Goal: Task Accomplishment & Management: Manage account settings

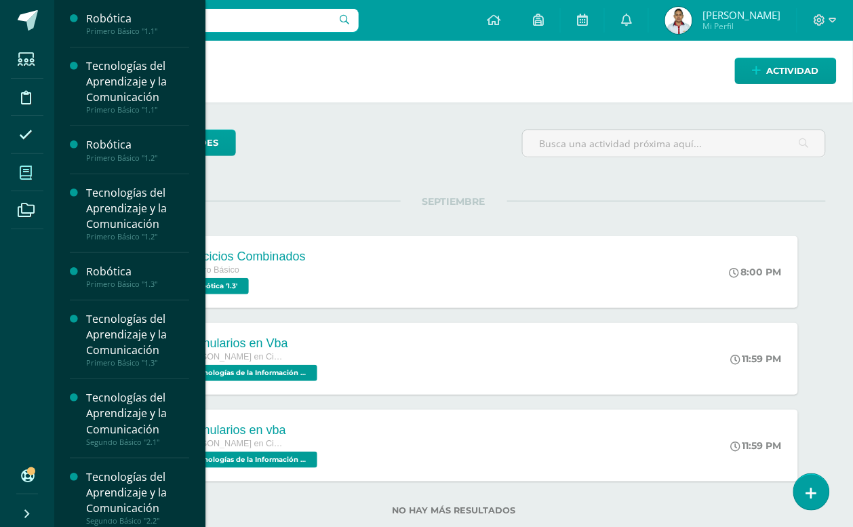
click at [24, 180] on span at bounding box center [26, 172] width 31 height 31
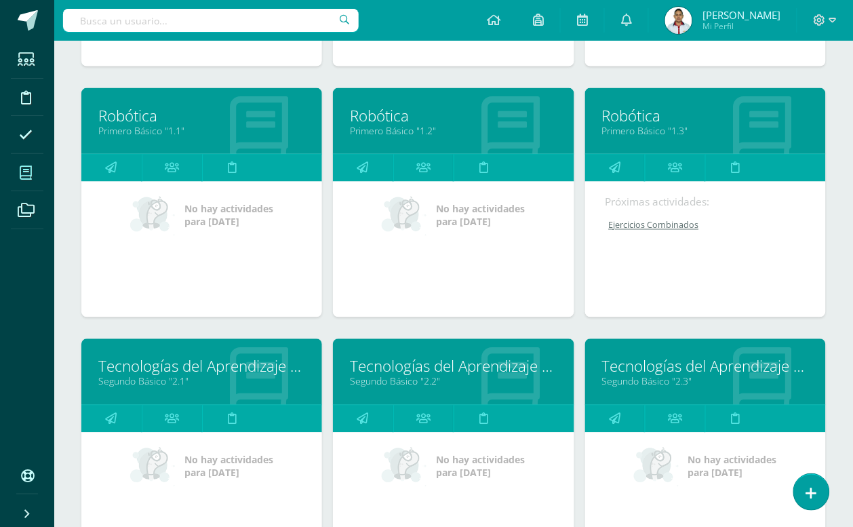
scroll to position [424, 0]
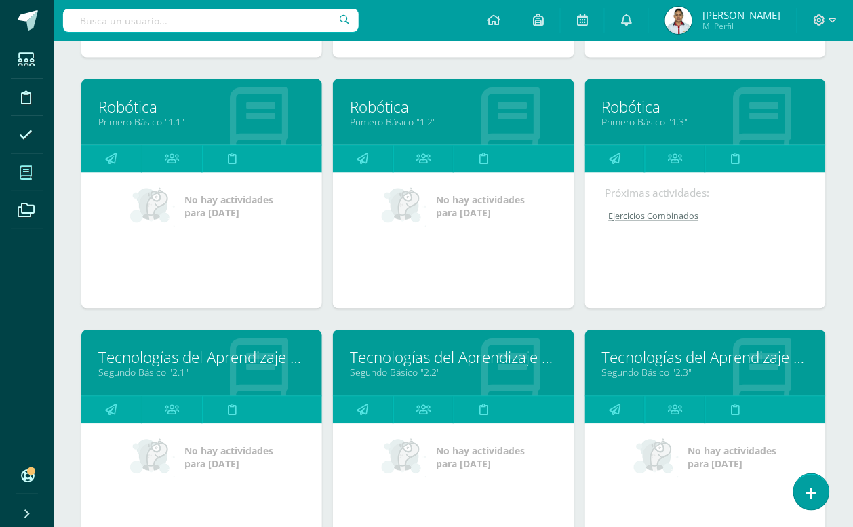
click at [374, 109] on link "Robótica" at bounding box center [453, 106] width 207 height 21
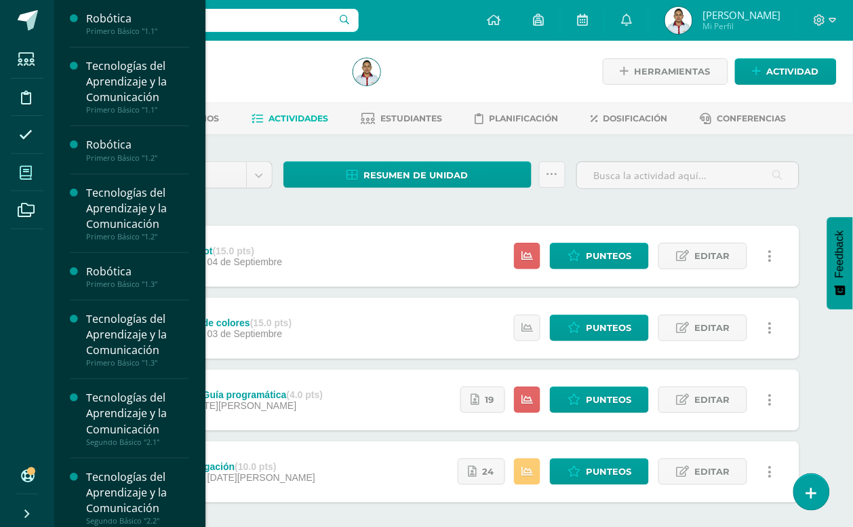
click at [18, 165] on span at bounding box center [26, 172] width 31 height 31
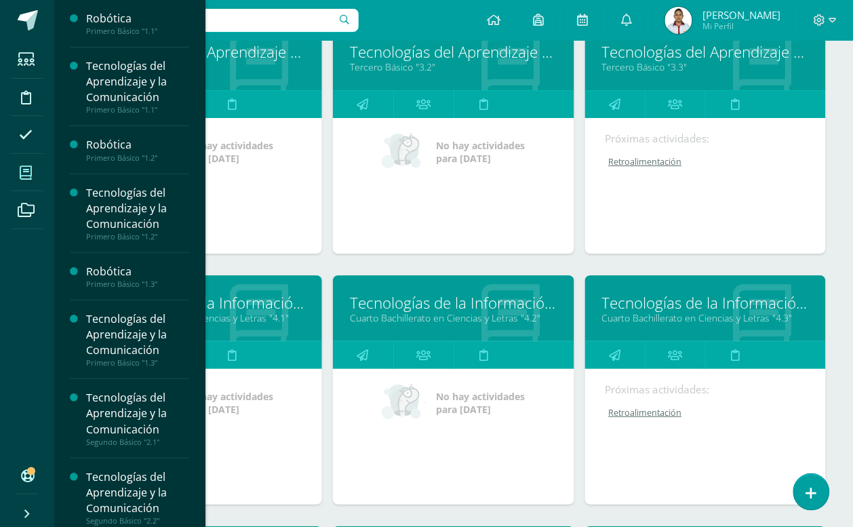
scroll to position [1154, 0]
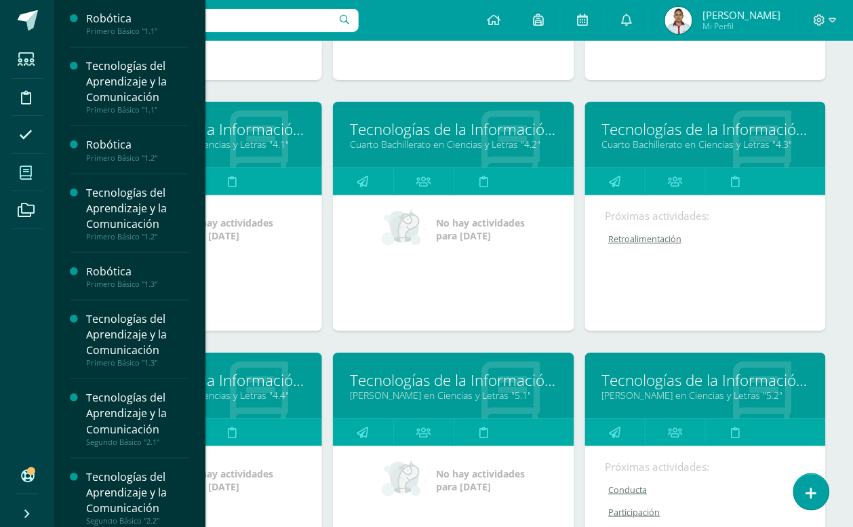
click at [469, 370] on link "Tecnologías de la Información y Comunicación 5" at bounding box center [453, 380] width 207 height 21
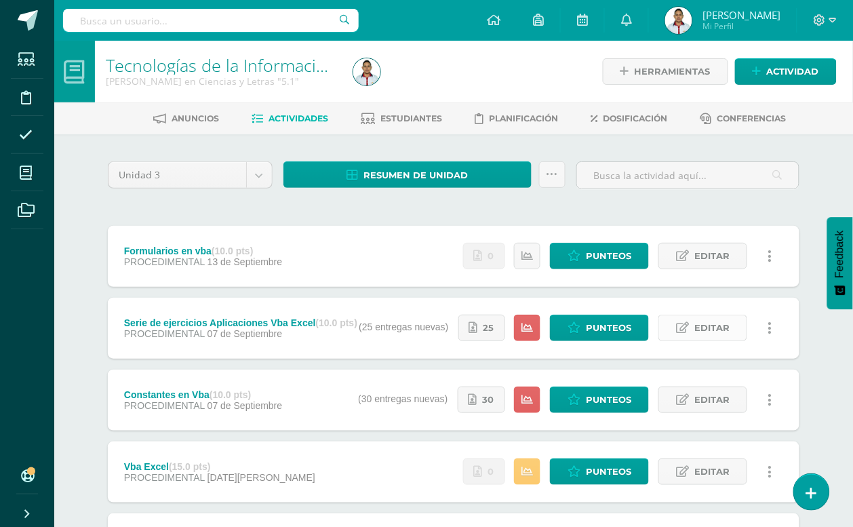
click at [696, 322] on span "Editar" at bounding box center [711, 327] width 35 height 25
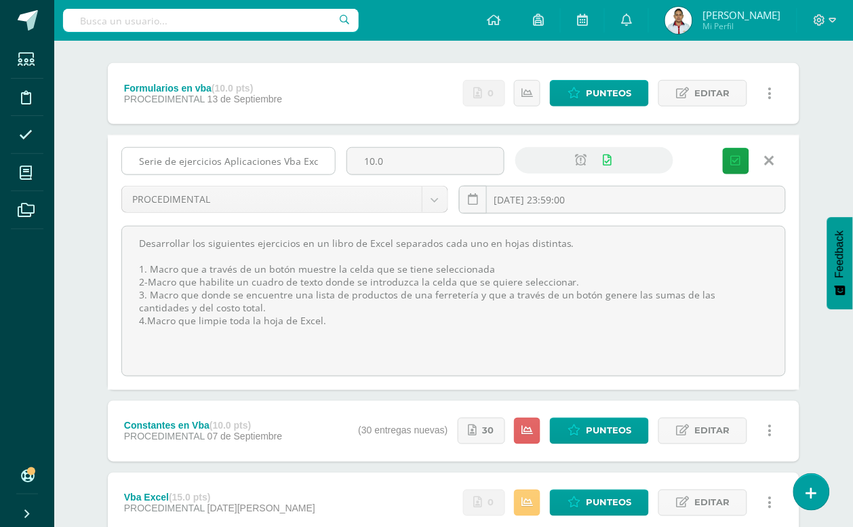
scroll to position [170, 0]
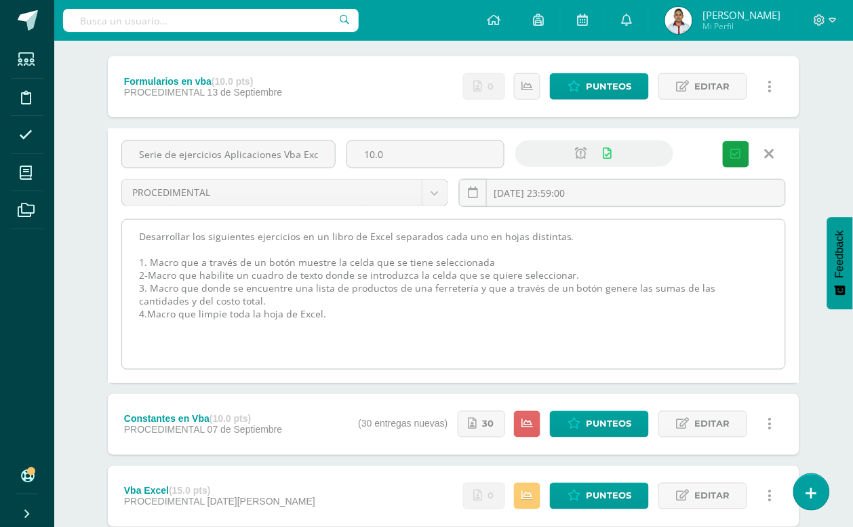
drag, startPoint x: 323, startPoint y: 311, endPoint x: 167, endPoint y: 263, distance: 163.7
click at [149, 262] on textarea "Desarrollar los siguientes ejercicios en un libro de Excel separados cada uno e…" at bounding box center [453, 294] width 663 height 149
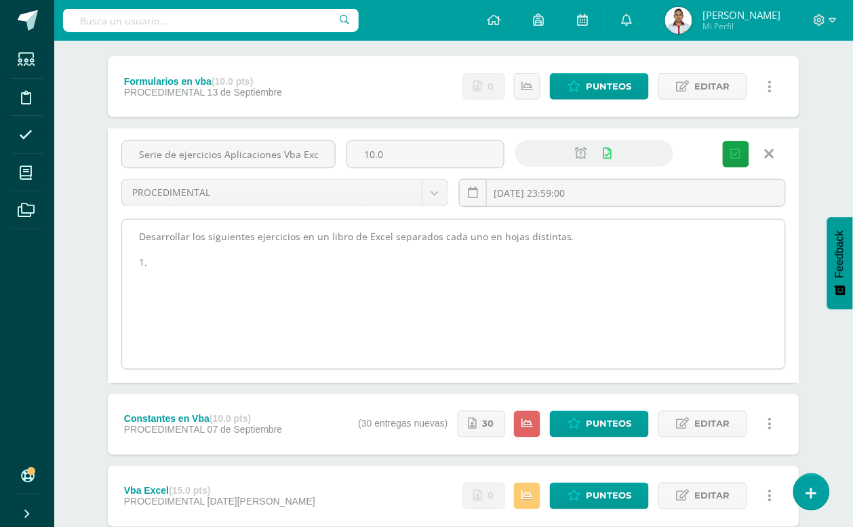
type textarea "Desarrollar los siguientes ejercicios en un libro de Excel separados cada uno e…"
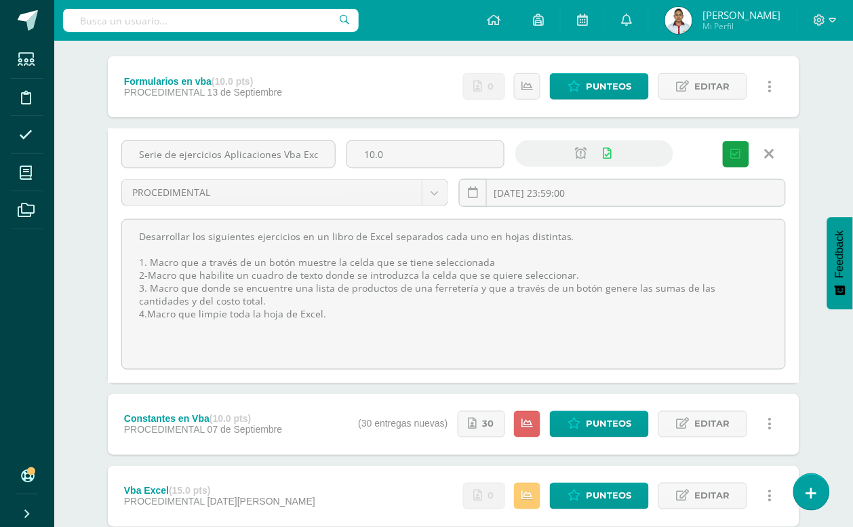
click at [767, 153] on icon at bounding box center [769, 153] width 9 height 15
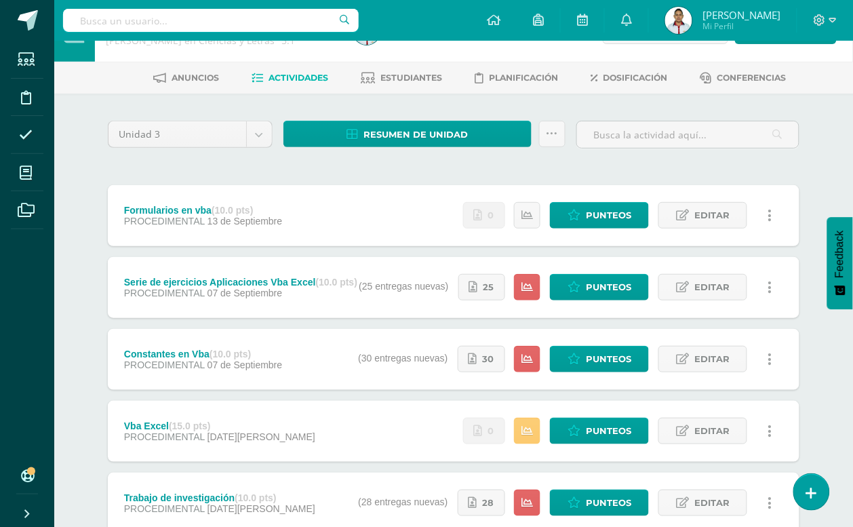
scroll to position [0, 0]
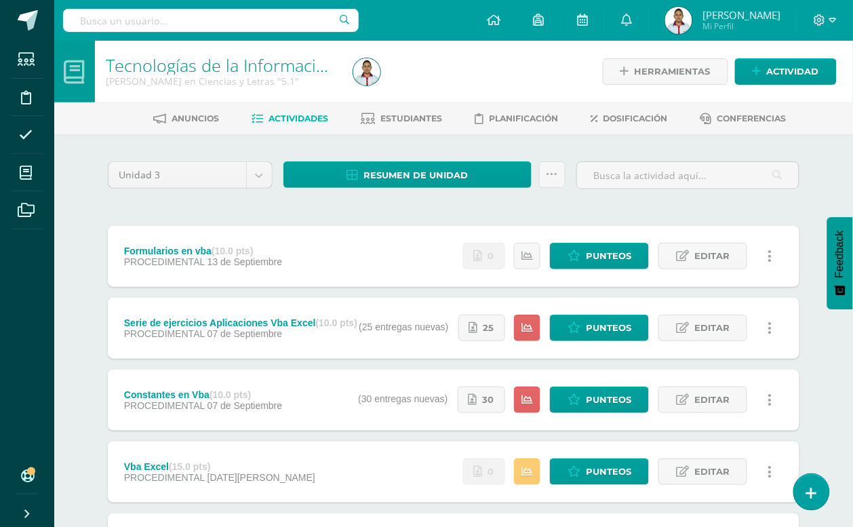
click at [78, 80] on icon at bounding box center [74, 72] width 21 height 24
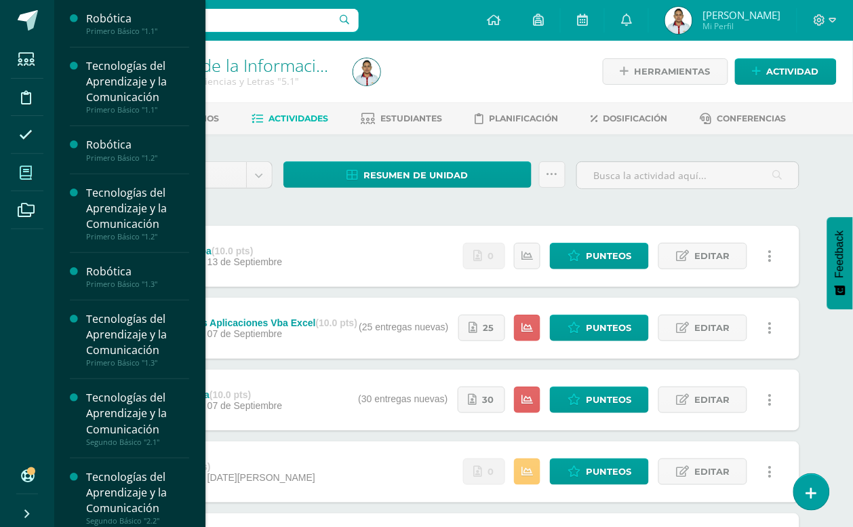
click at [25, 181] on span at bounding box center [26, 172] width 31 height 31
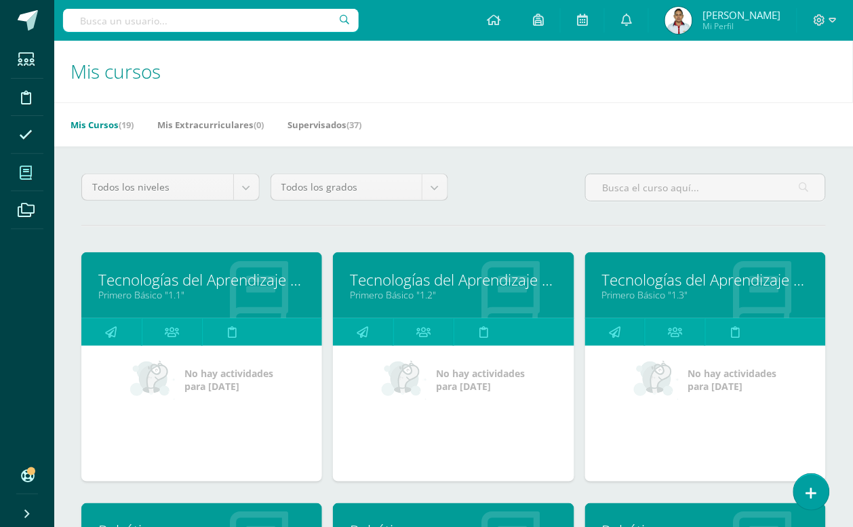
click at [498, 197] on div "Todos los niveles Todos los niveles Bachillerato en Ciencias y Letras Básico Pr…" at bounding box center [454, 193] width 756 height 39
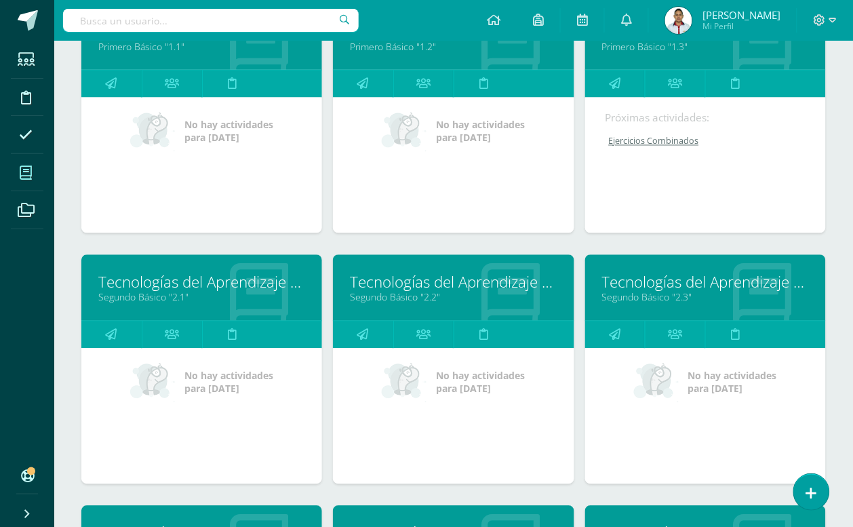
scroll to position [678, 0]
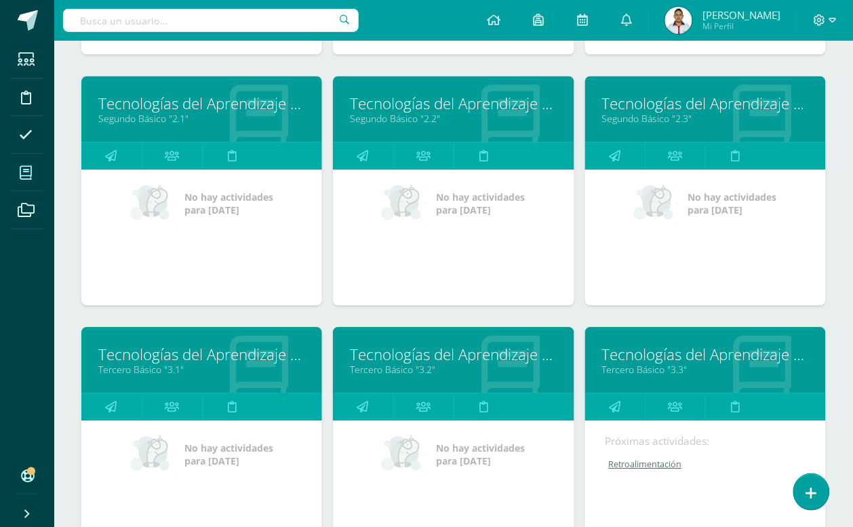
click at [203, 350] on link "Tecnologías del Aprendizaje y la Comunicación" at bounding box center [201, 354] width 207 height 21
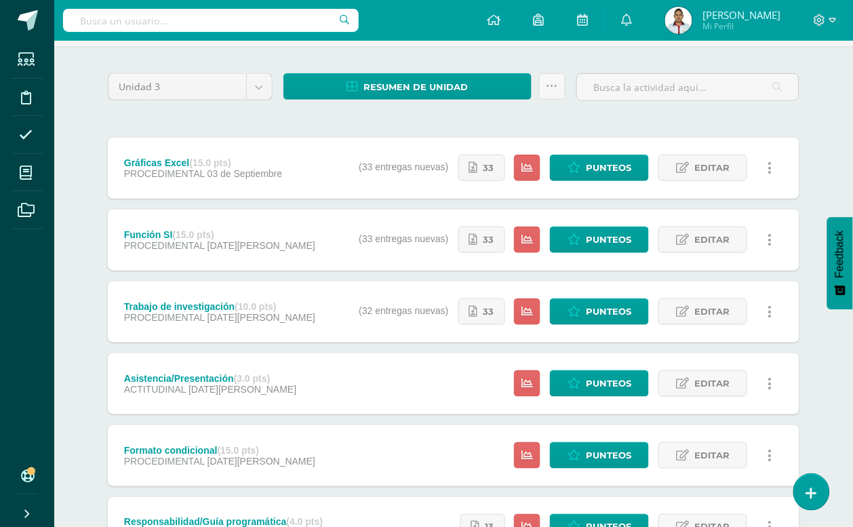
scroll to position [209, 0]
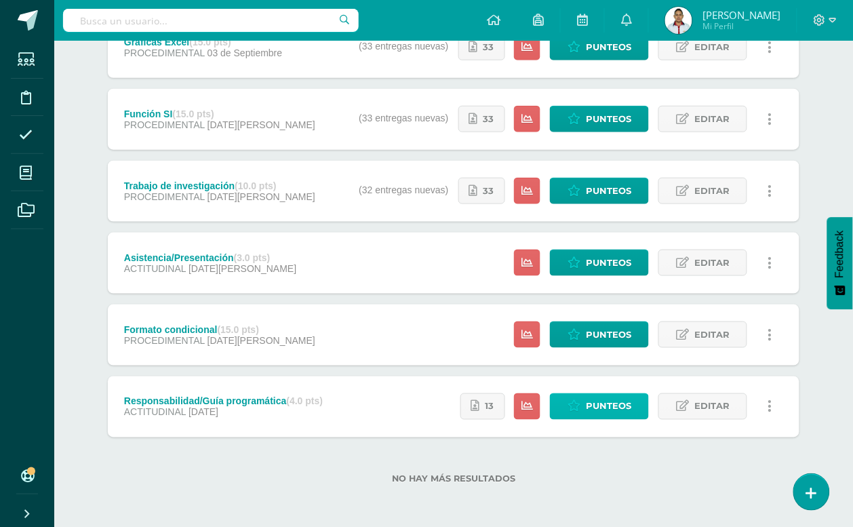
click at [625, 404] on span "Punteos" at bounding box center [608, 406] width 45 height 25
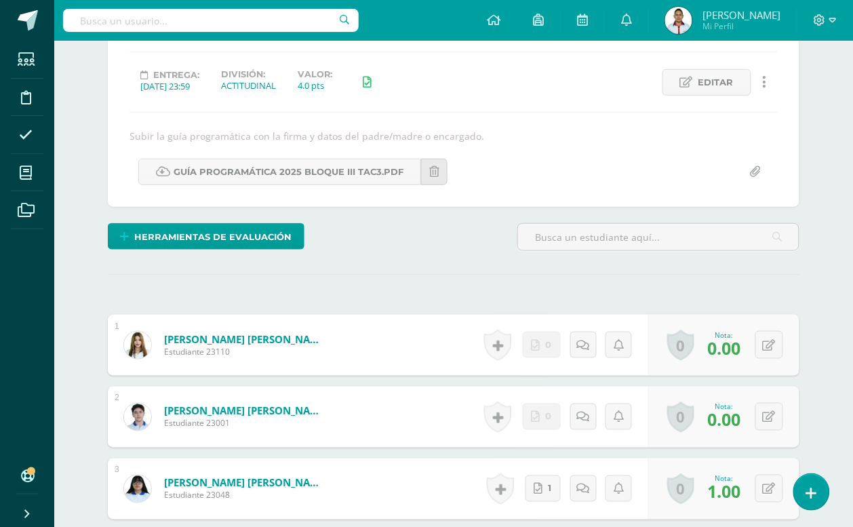
scroll to position [170, 0]
click at [761, 351] on button at bounding box center [770, 344] width 28 height 28
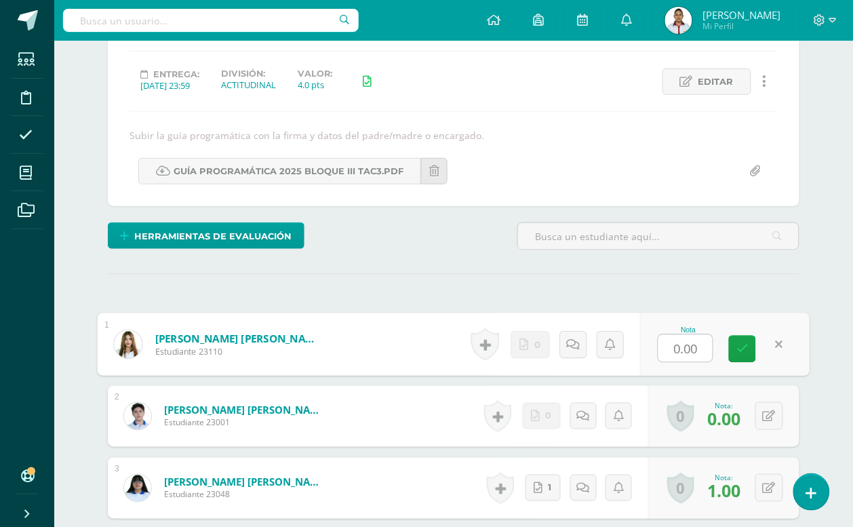
type input "3"
click at [746, 359] on link at bounding box center [742, 349] width 27 height 27
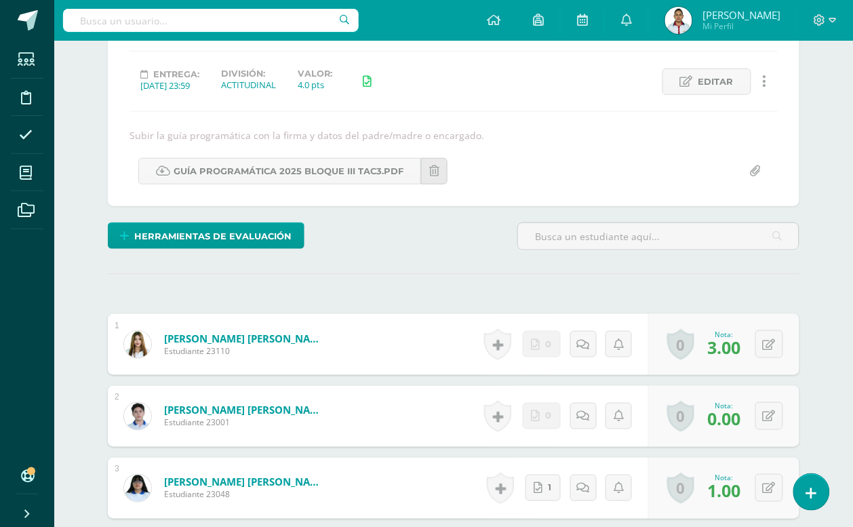
scroll to position [255, 0]
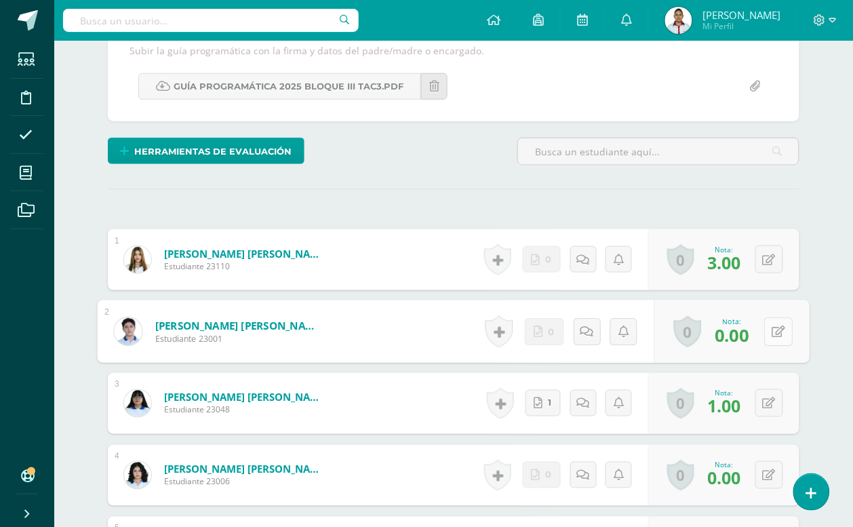
click at [767, 343] on button at bounding box center [778, 331] width 28 height 28
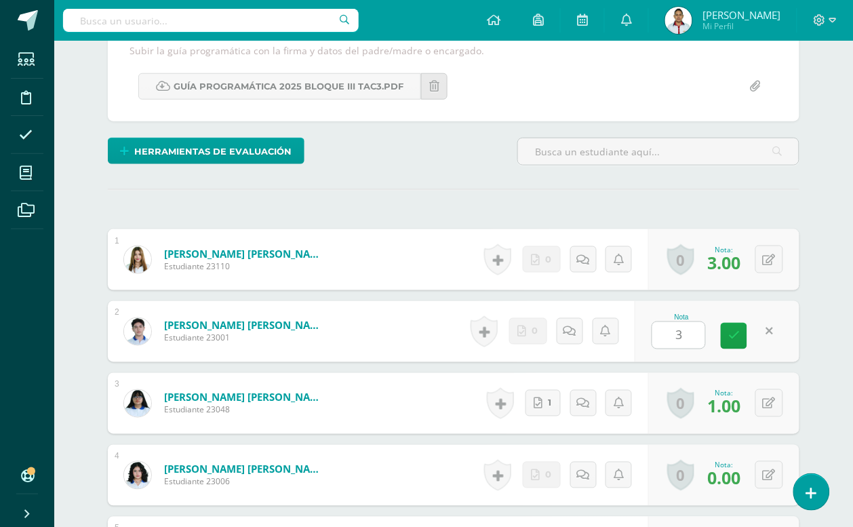
type input "3.00"
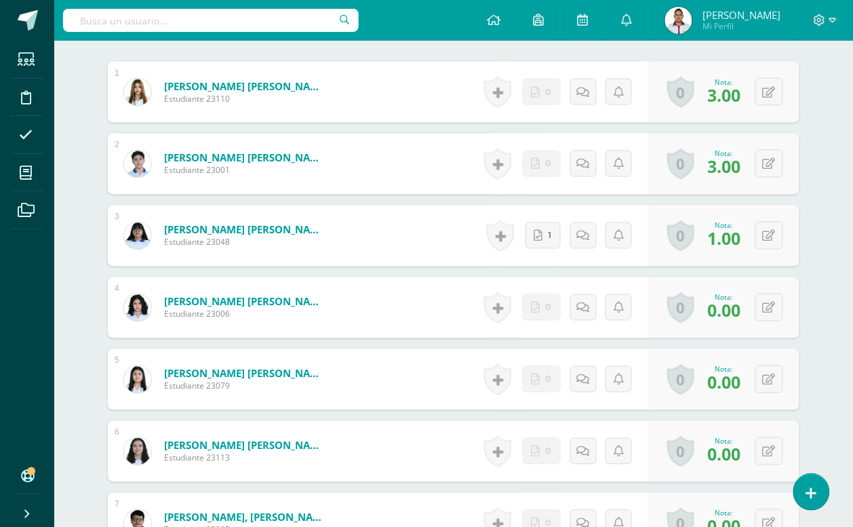
scroll to position [425, 0]
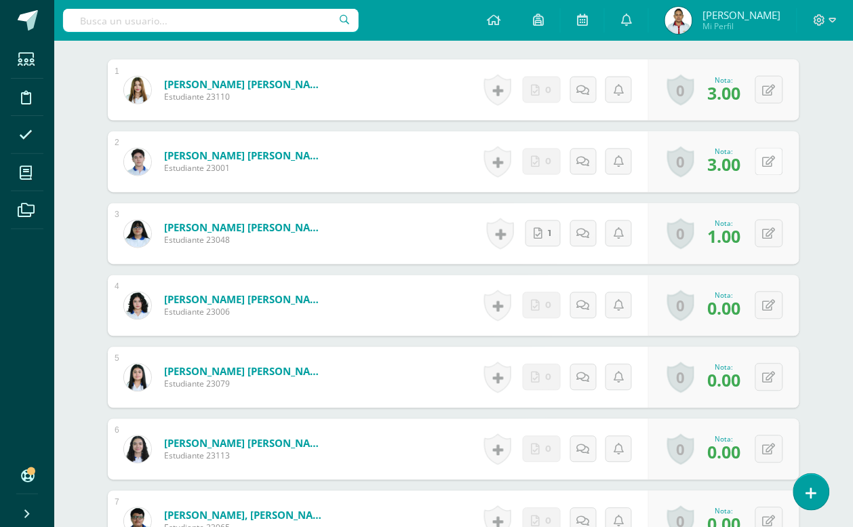
click at [778, 164] on button at bounding box center [770, 162] width 28 height 28
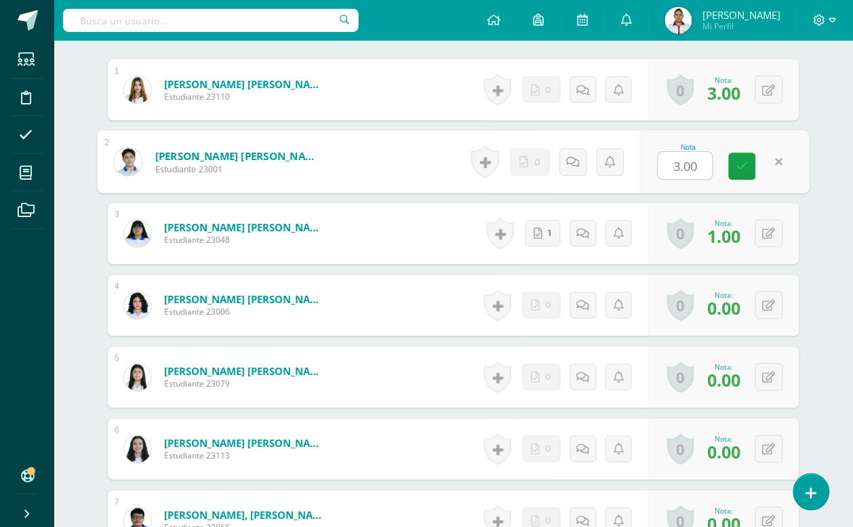
scroll to position [419, 0]
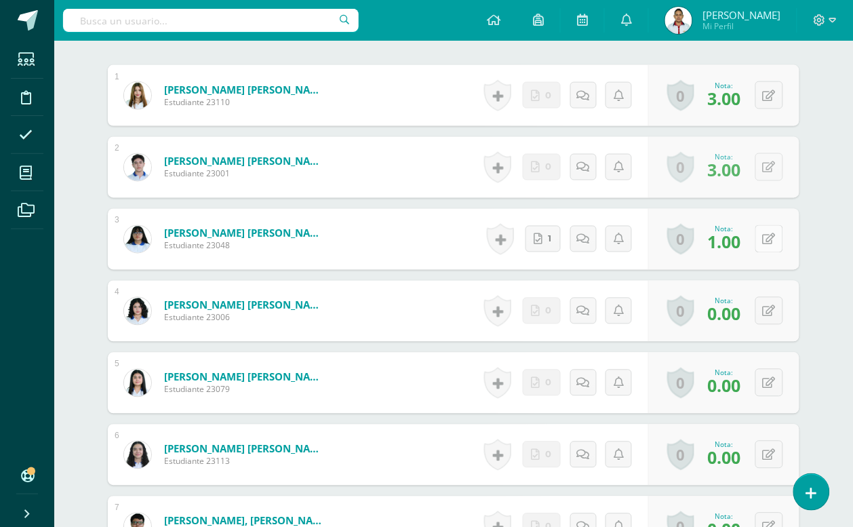
click at [773, 239] on icon at bounding box center [769, 240] width 13 height 12
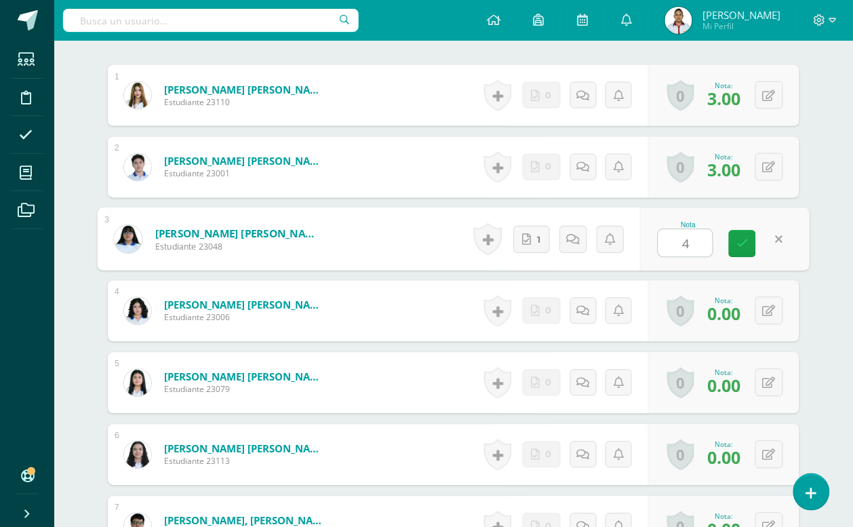
type input "4"
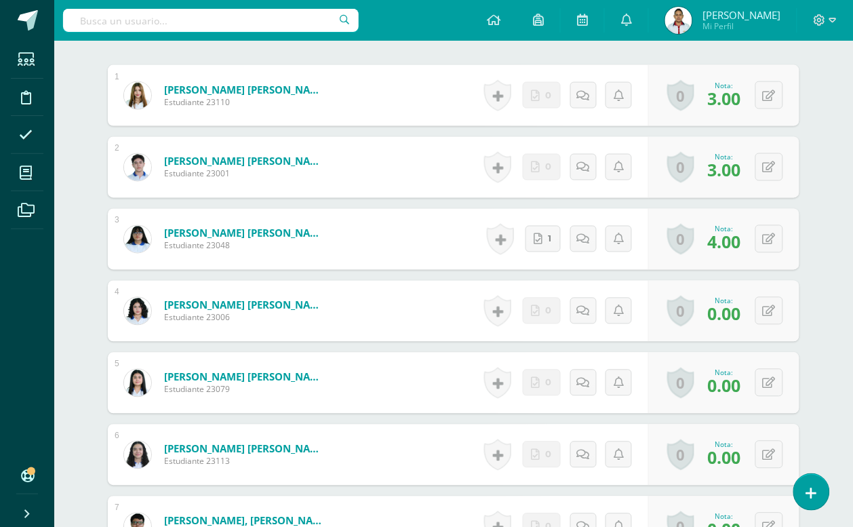
scroll to position [504, 0]
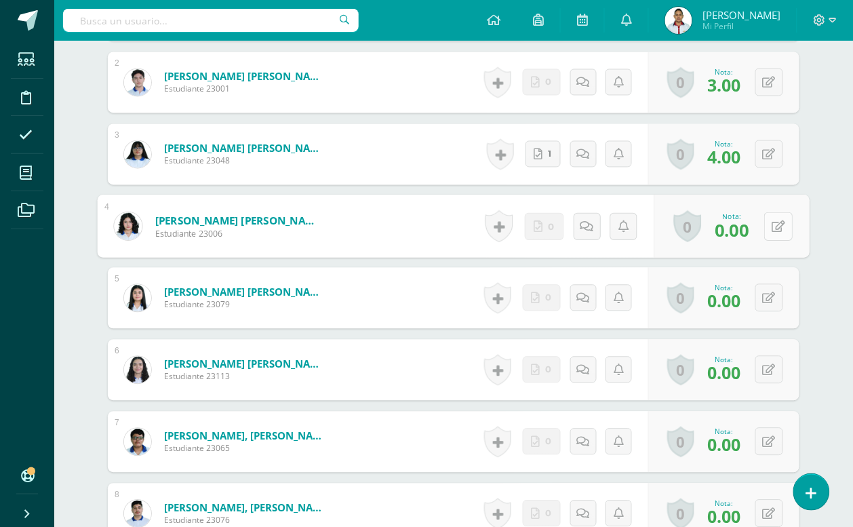
click at [780, 225] on button at bounding box center [778, 226] width 28 height 28
type input "3"
click at [760, 303] on button at bounding box center [770, 298] width 28 height 28
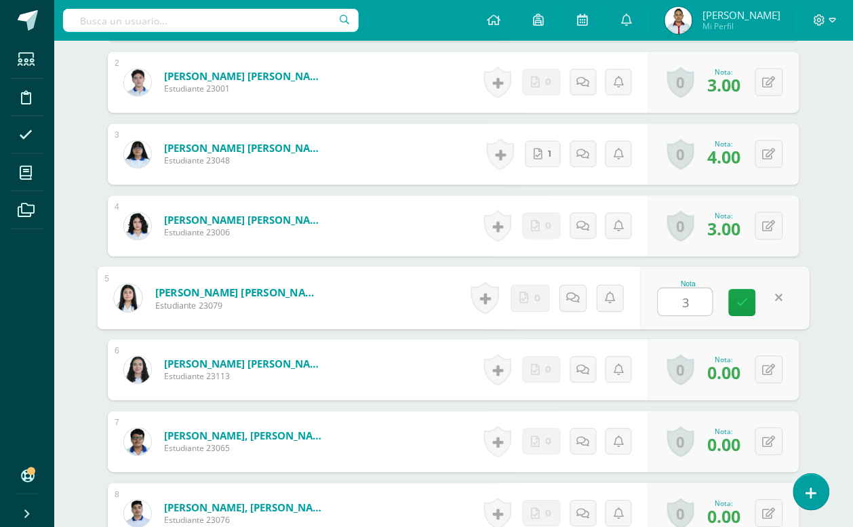
type input "3"
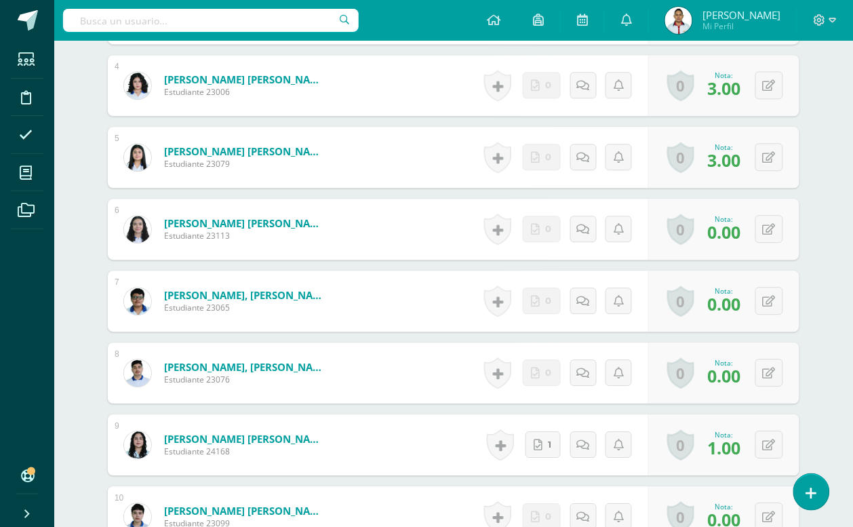
scroll to position [673, 0]
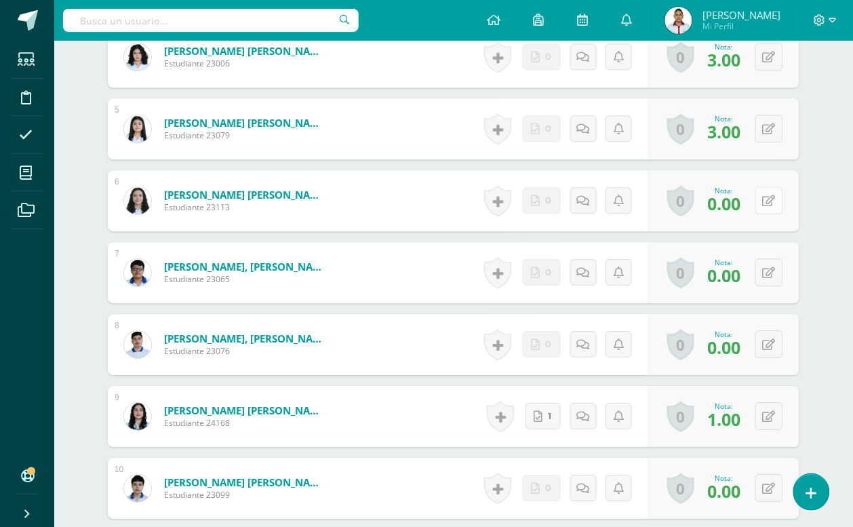
click at [777, 198] on button at bounding box center [770, 201] width 28 height 28
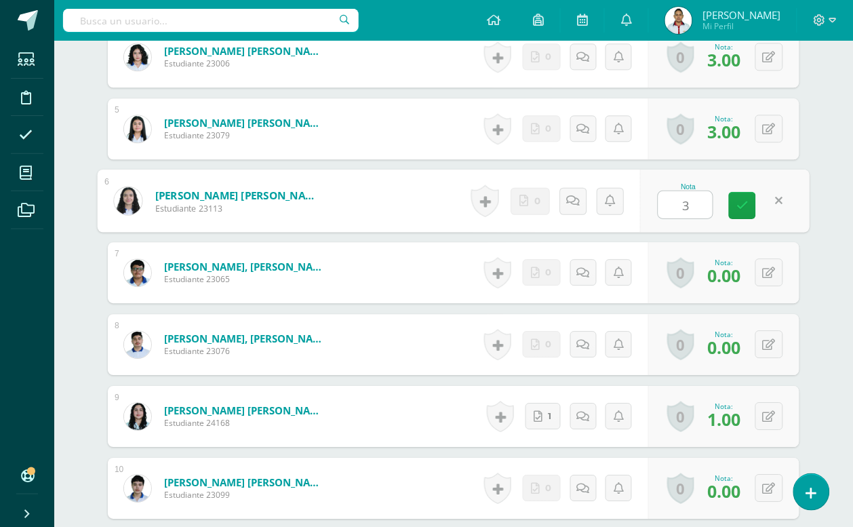
type input "3"
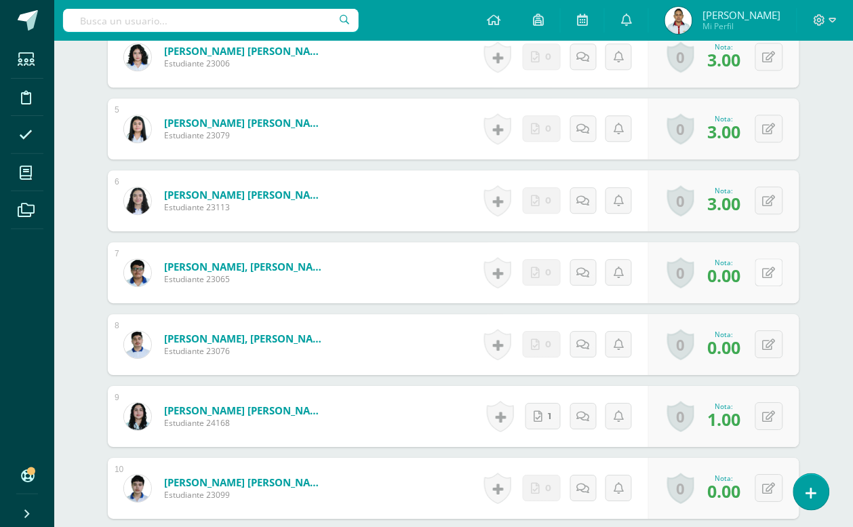
click at [770, 275] on icon at bounding box center [769, 273] width 13 height 12
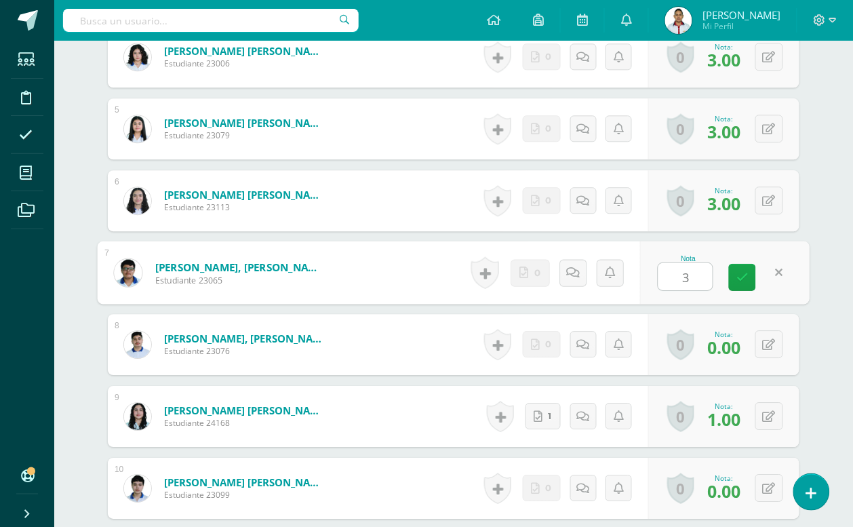
type input "3"
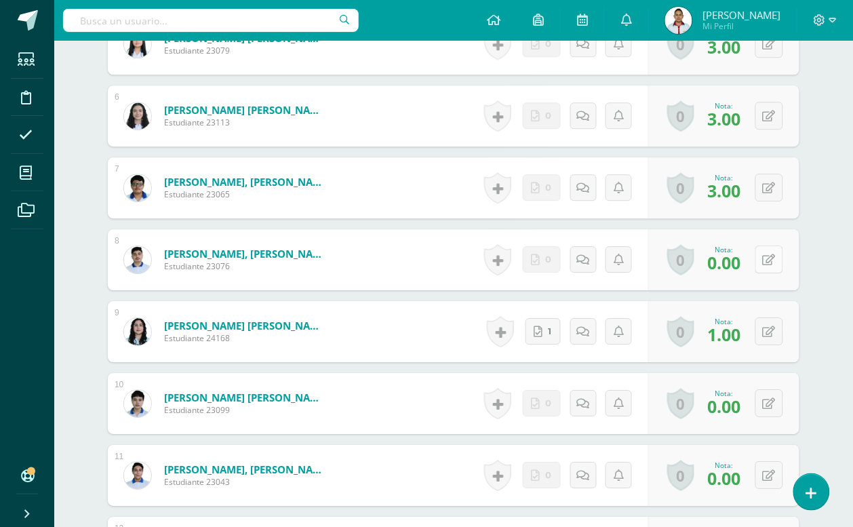
click at [770, 254] on icon at bounding box center [769, 260] width 13 height 12
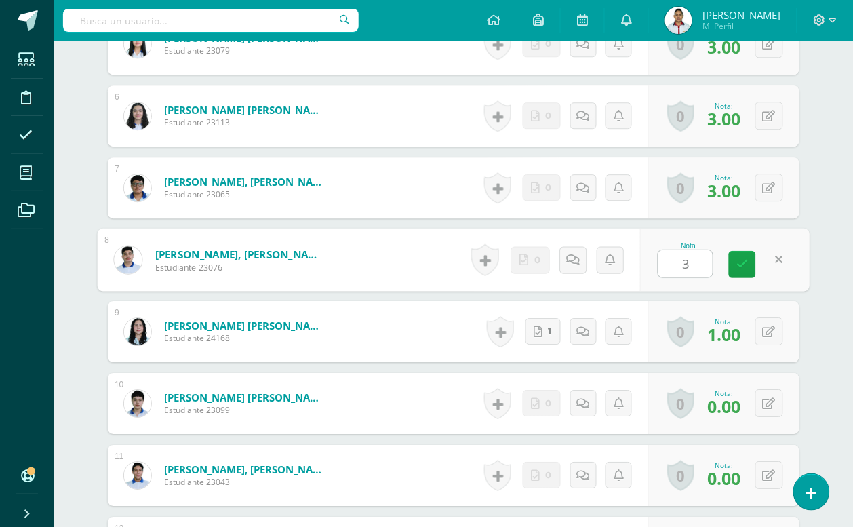
type input "3"
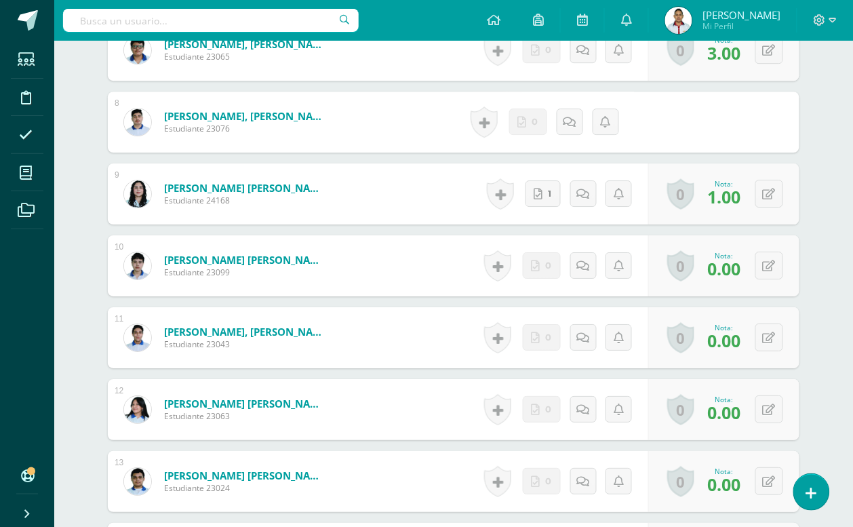
scroll to position [928, 0]
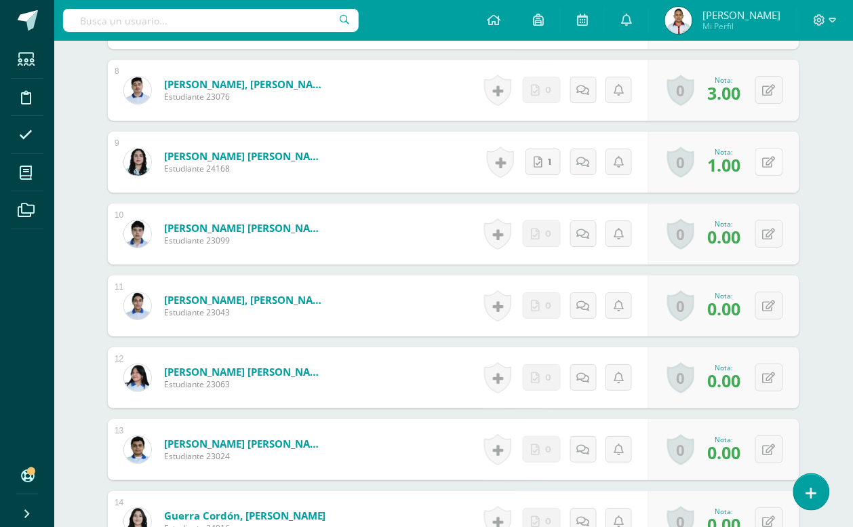
click at [770, 160] on icon at bounding box center [769, 163] width 13 height 12
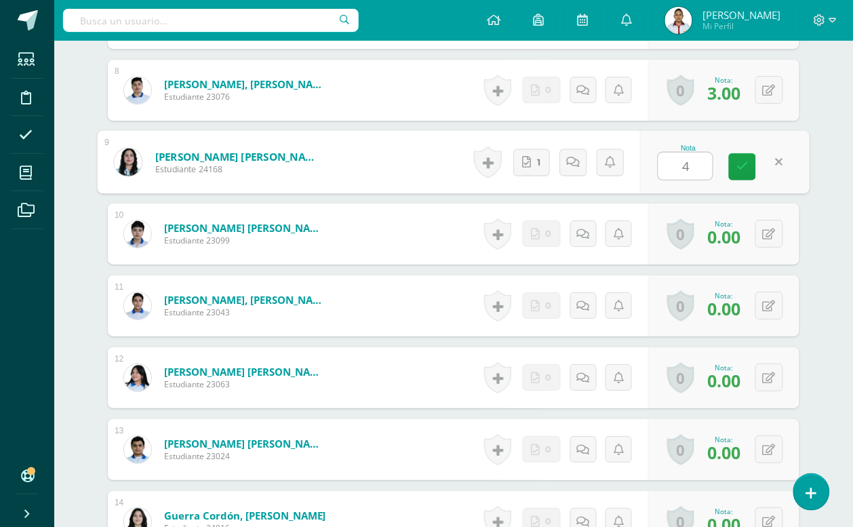
type input "4"
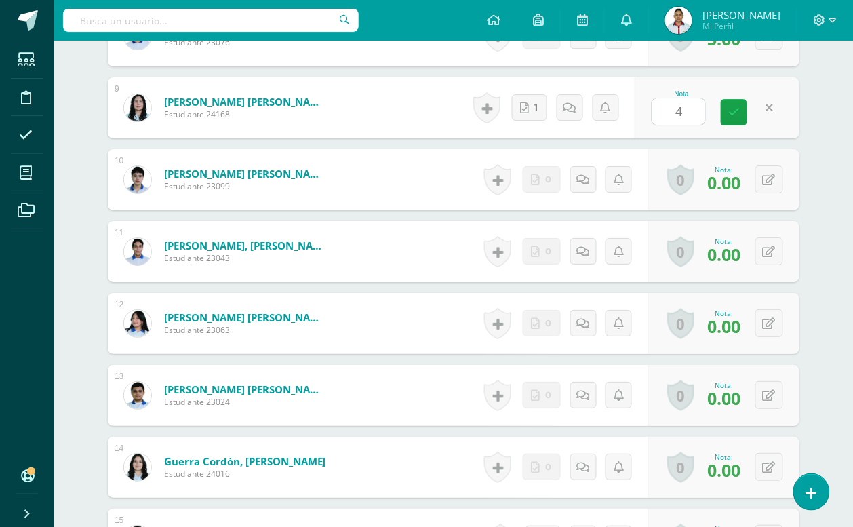
scroll to position [1013, 0]
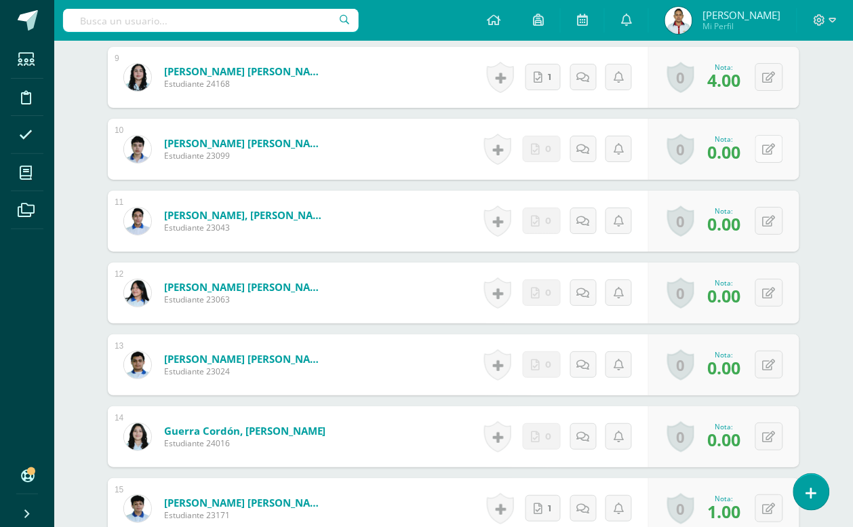
click at [772, 151] on icon at bounding box center [769, 150] width 13 height 12
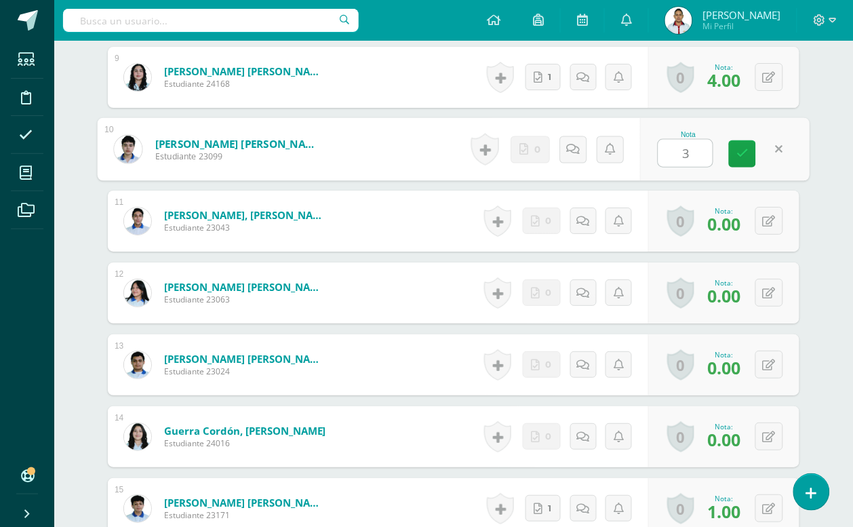
type input "3"
click at [801, 144] on div "Nota 3" at bounding box center [725, 149] width 170 height 63
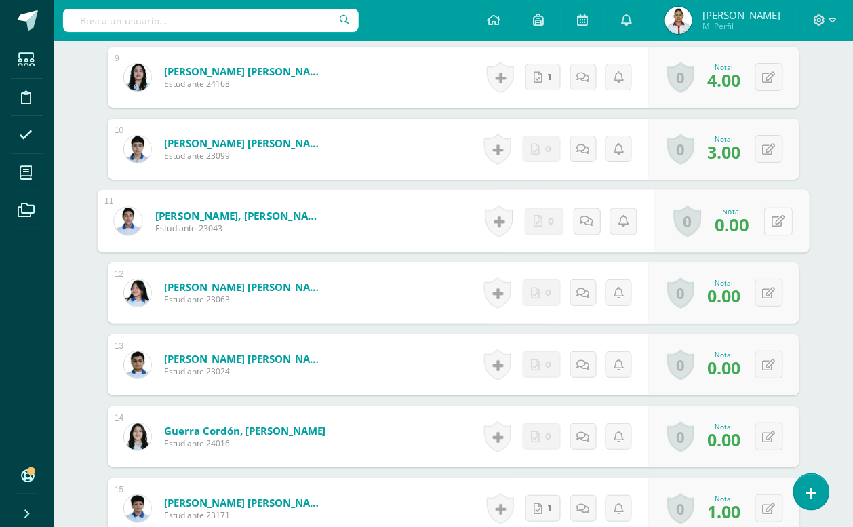
click at [772, 217] on icon at bounding box center [779, 221] width 14 height 12
type input "2"
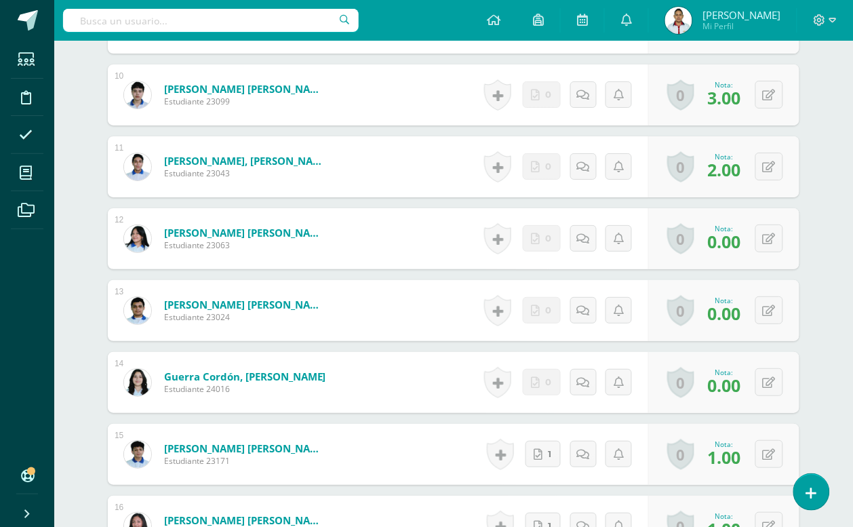
scroll to position [1097, 0]
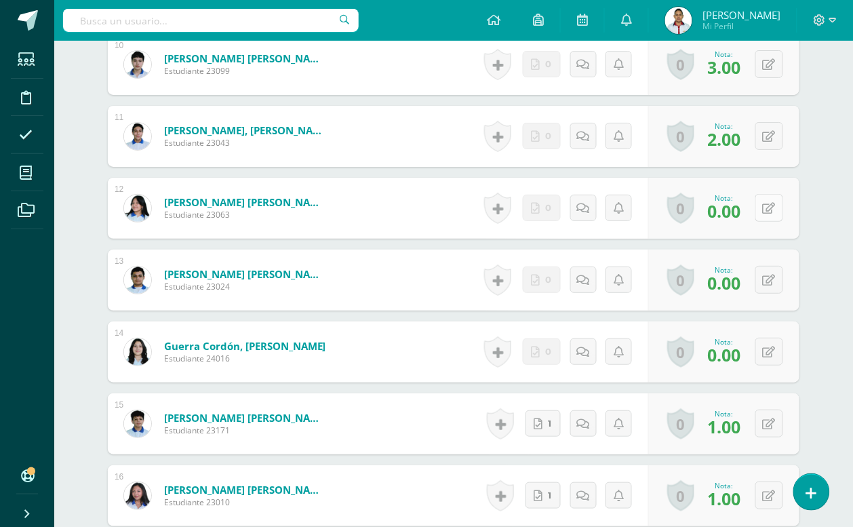
click at [770, 212] on icon at bounding box center [769, 209] width 13 height 12
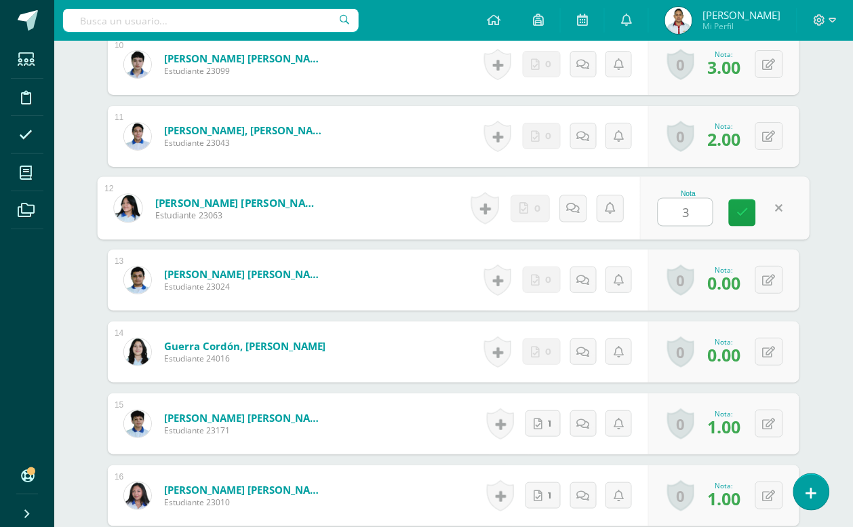
type input "3"
drag, startPoint x: 826, startPoint y: 194, endPoint x: 833, endPoint y: 197, distance: 7.6
click at [829, 195] on div "Tecnologías del Aprendizaje y la Comunicación Tercero Básico "3.1" Herramientas…" at bounding box center [453, 531] width 799 height 3176
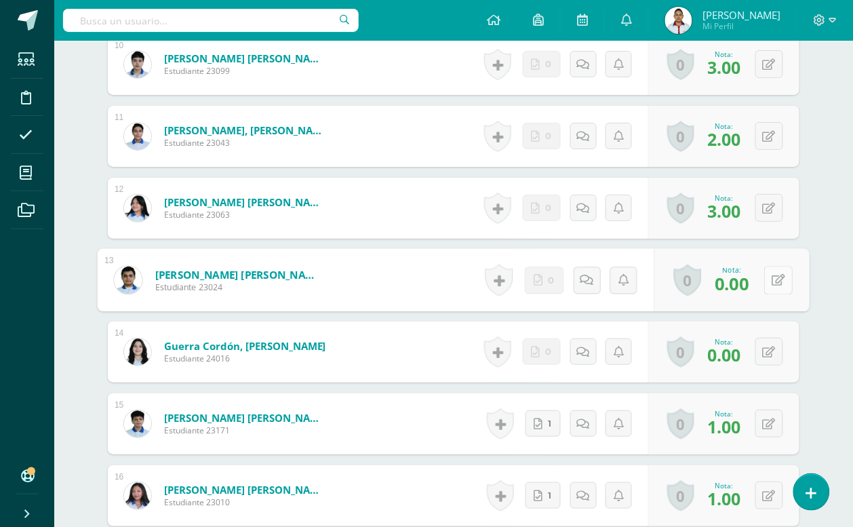
click at [765, 276] on button at bounding box center [778, 280] width 28 height 28
type input "3"
click at [831, 215] on div "Tecnologías del Aprendizaje y la Comunicación Tercero Básico "3.1" Herramientas…" at bounding box center [453, 531] width 799 height 3176
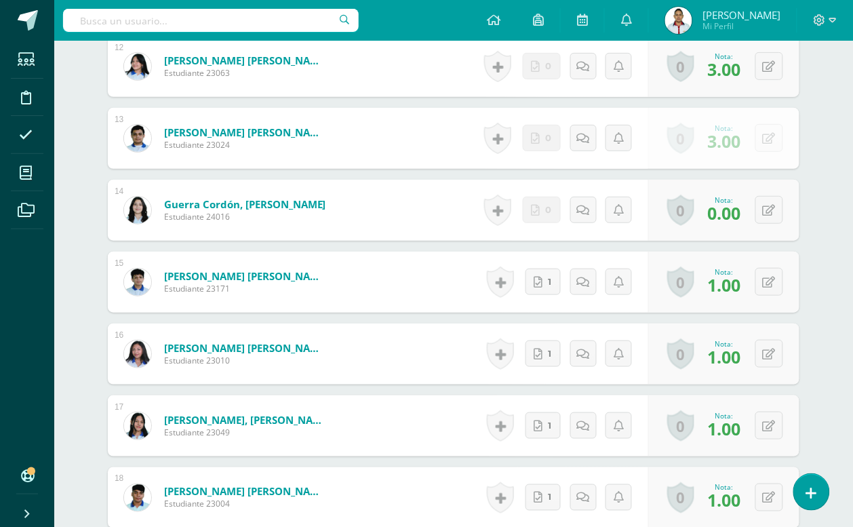
scroll to position [1267, 0]
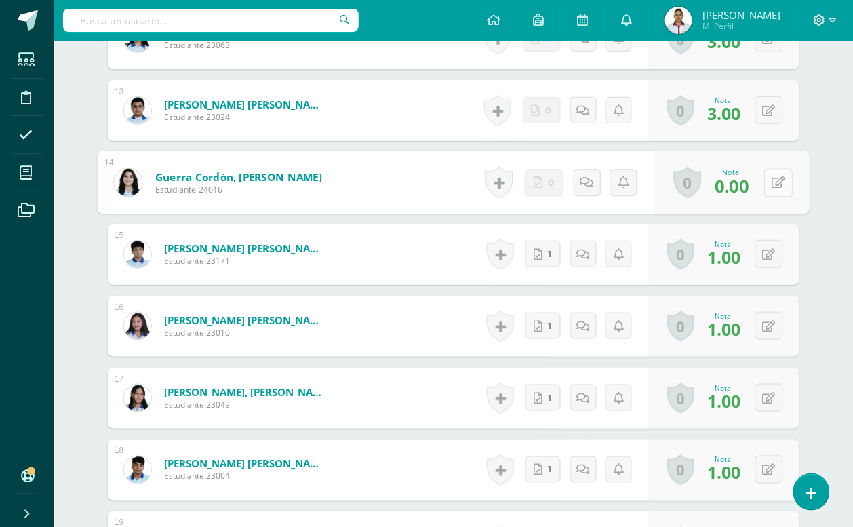
click at [772, 177] on icon at bounding box center [779, 182] width 14 height 12
click at [812, 147] on div "¿Estás seguro que quieres eliminar esta actividad? Esto borrará la actividad y …" at bounding box center [454, 408] width 746 height 3082
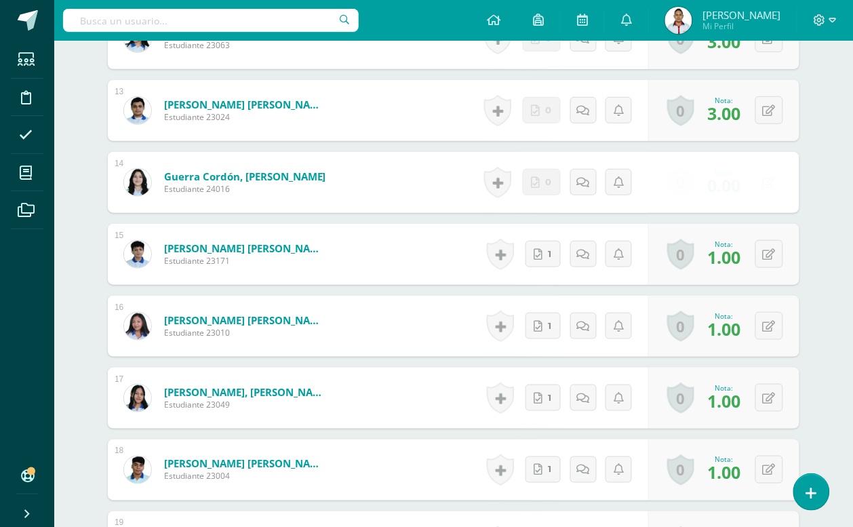
click at [678, 180] on link "0" at bounding box center [680, 182] width 27 height 31
click at [773, 187] on icon at bounding box center [769, 183] width 13 height 12
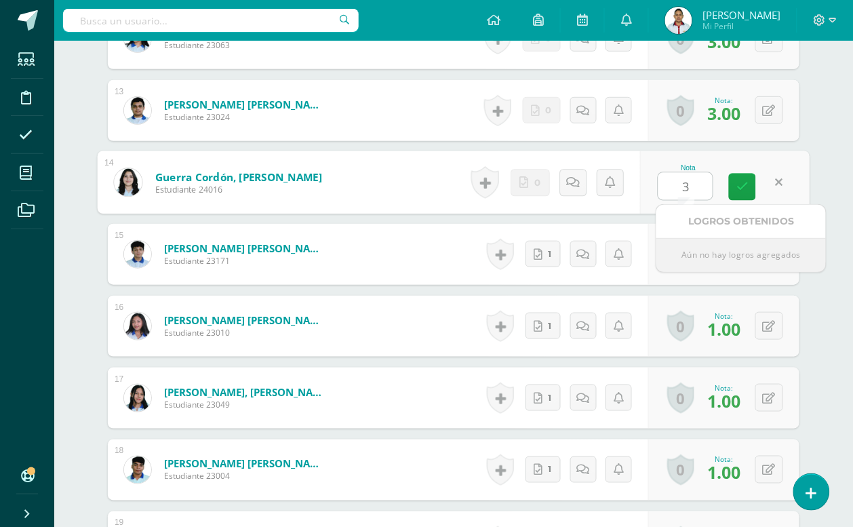
type input "3"
click at [831, 146] on div "Tecnologías del Aprendizaje y la Comunicación Tercero Básico "3.1" Herramientas…" at bounding box center [453, 362] width 799 height 3176
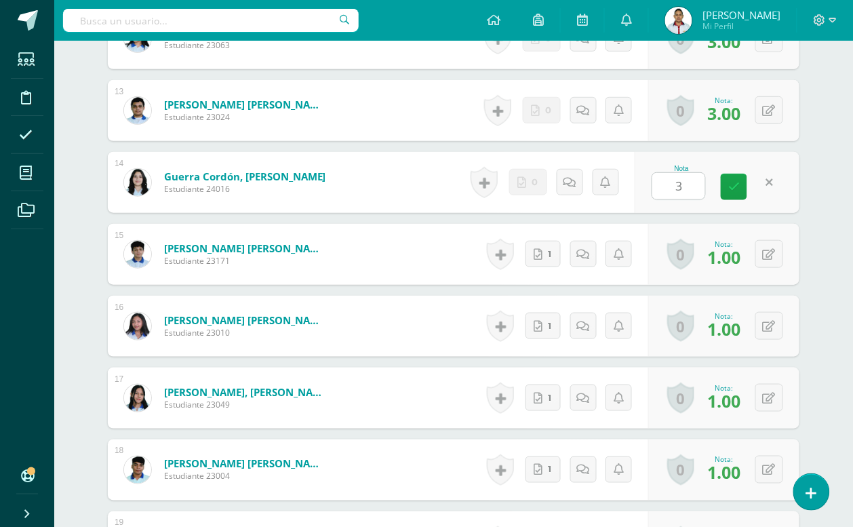
scroll to position [1352, 0]
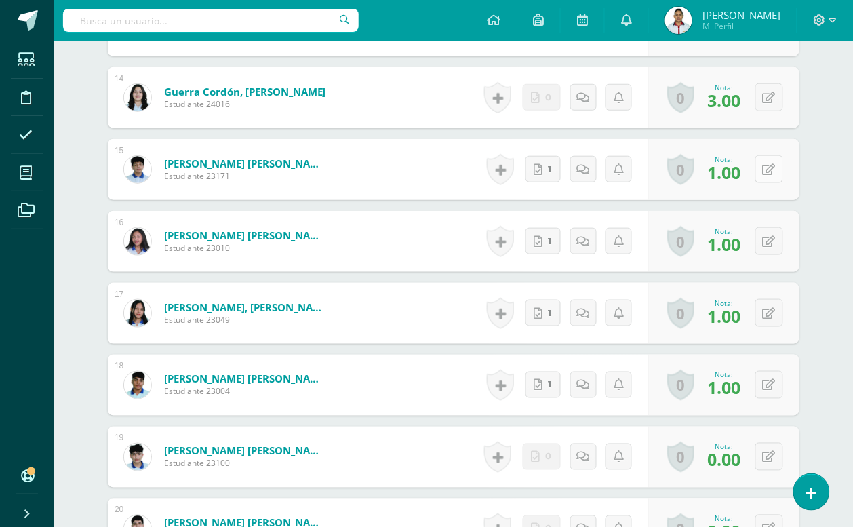
click at [774, 167] on icon at bounding box center [769, 170] width 13 height 12
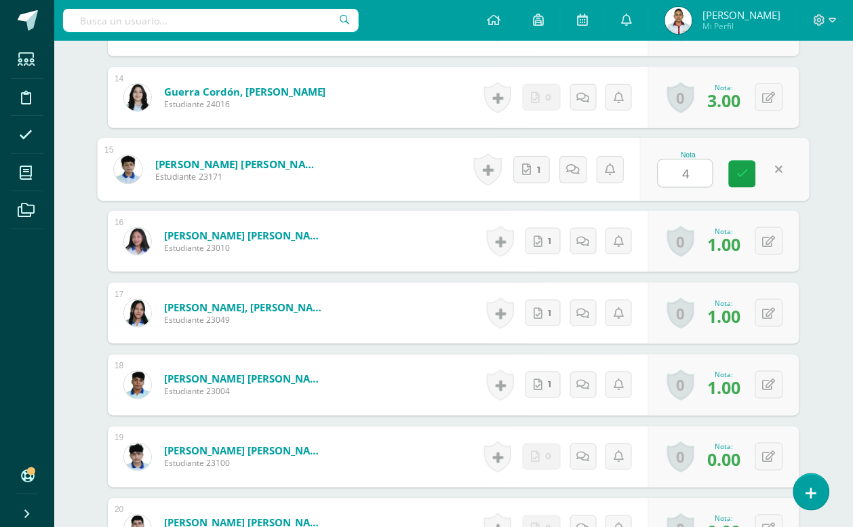
type input "4"
click at [815, 151] on div "¿Estás seguro que quieres eliminar esta actividad? Esto borrará la actividad y …" at bounding box center [454, 324] width 746 height 3082
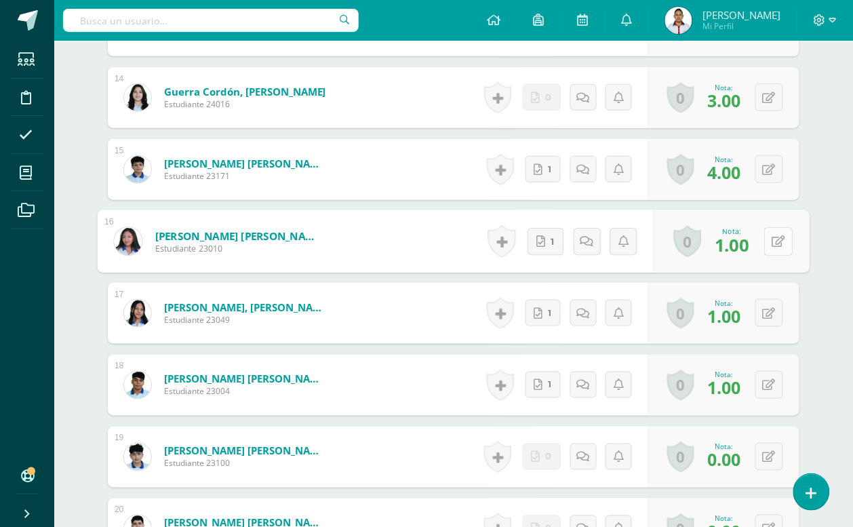
click at [768, 233] on button at bounding box center [778, 241] width 28 height 28
type input "4"
click at [821, 203] on div "¿Estás seguro que quieres eliminar esta actividad? Esto borrará la actividad y …" at bounding box center [454, 324] width 746 height 3082
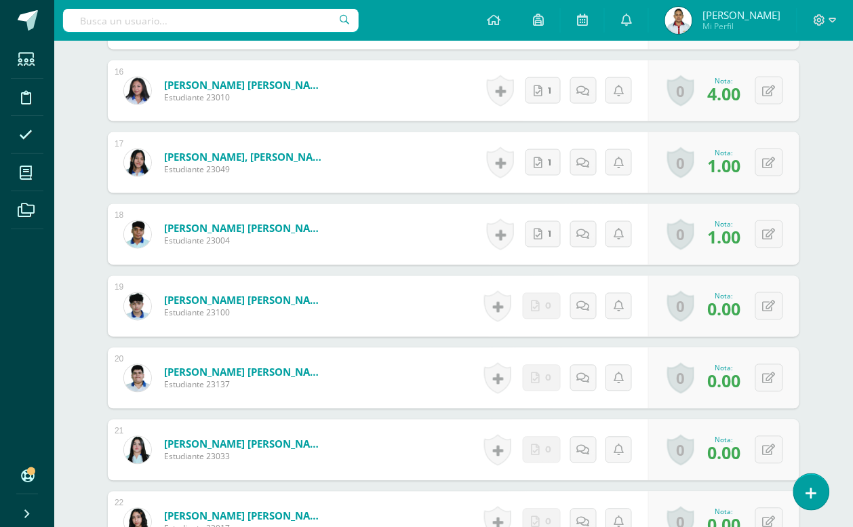
scroll to position [1521, 0]
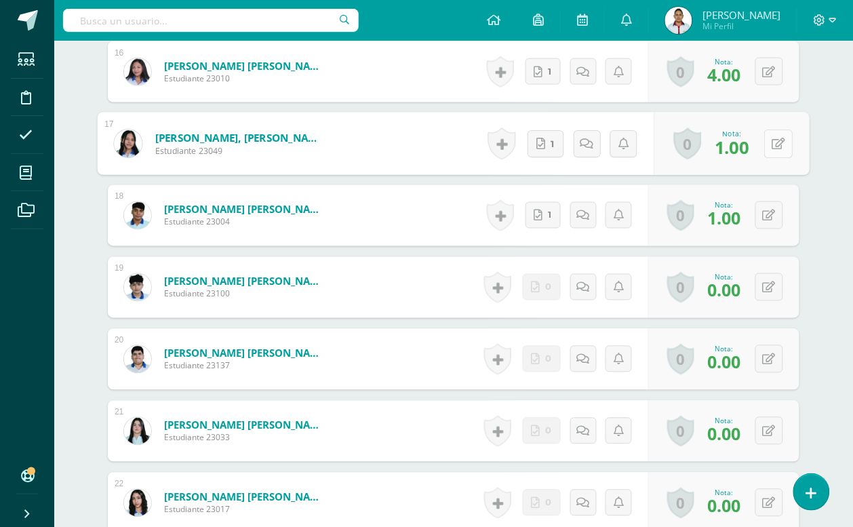
click at [772, 144] on icon at bounding box center [779, 144] width 14 height 12
type input "4"
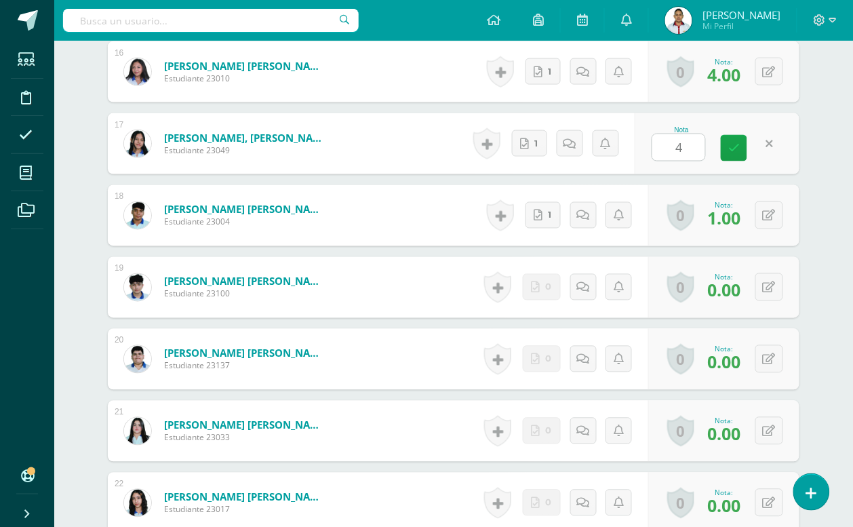
click at [829, 147] on div "Tecnologías del Aprendizaje y la Comunicación Tercero Básico "3.1" Herramientas…" at bounding box center [453, 108] width 799 height 3176
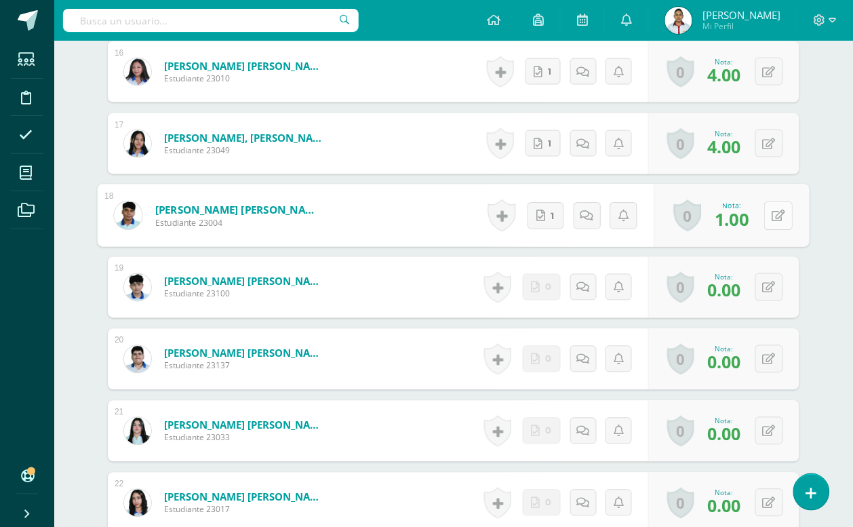
click at [770, 202] on button at bounding box center [778, 215] width 28 height 28
click at [809, 168] on div "¿Estás seguro que quieres eliminar esta actividad? Esto borrará la actividad y …" at bounding box center [454, 154] width 746 height 3082
click at [764, 215] on button at bounding box center [778, 215] width 28 height 28
type input "4"
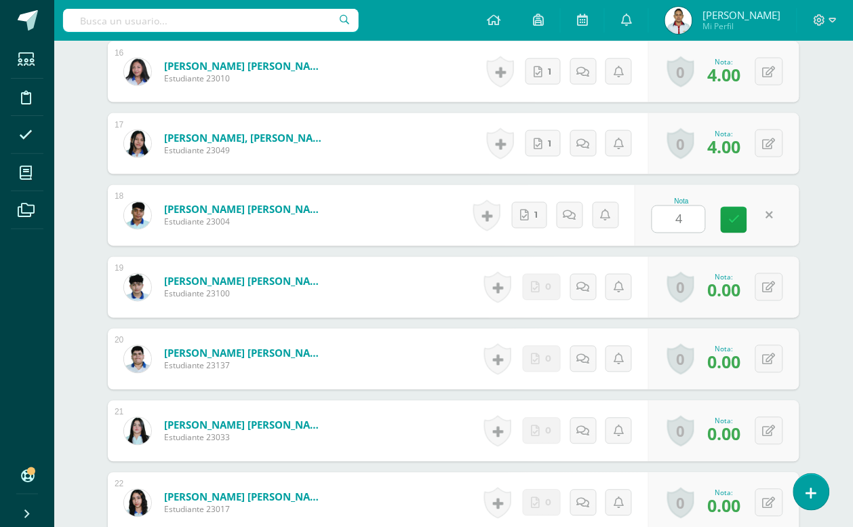
click at [815, 165] on div "¿Estás seguro que quieres eliminar esta actividad? Esto borrará la actividad y …" at bounding box center [454, 154] width 746 height 3082
click at [764, 285] on button at bounding box center [770, 287] width 28 height 28
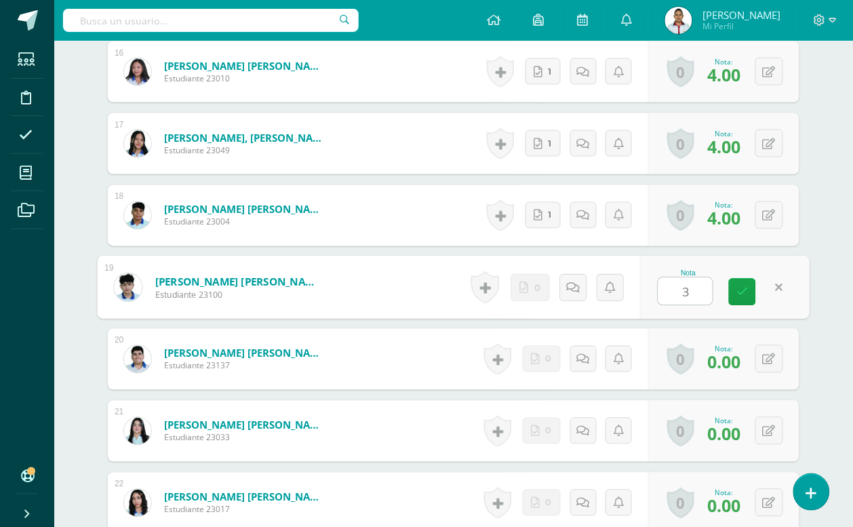
click at [821, 224] on div "¿Estás seguro que quieres eliminar esta actividad? Esto borrará la actividad y …" at bounding box center [454, 154] width 746 height 3082
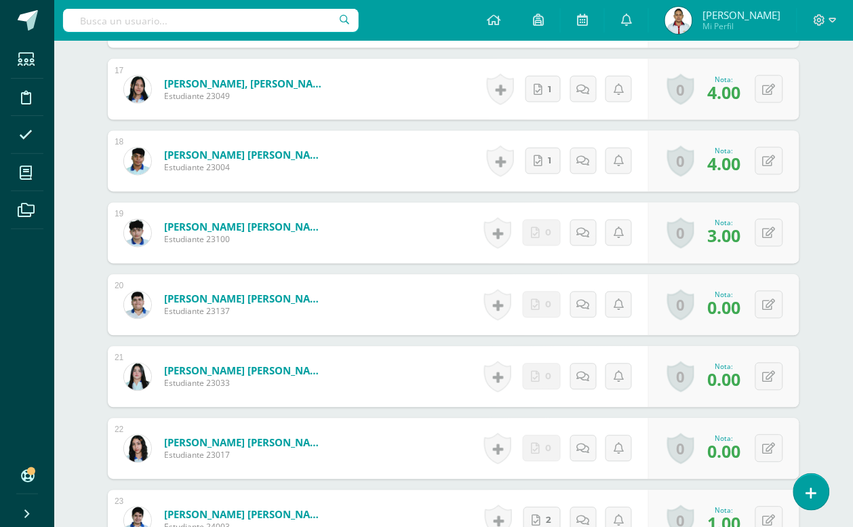
scroll to position [1606, 0]
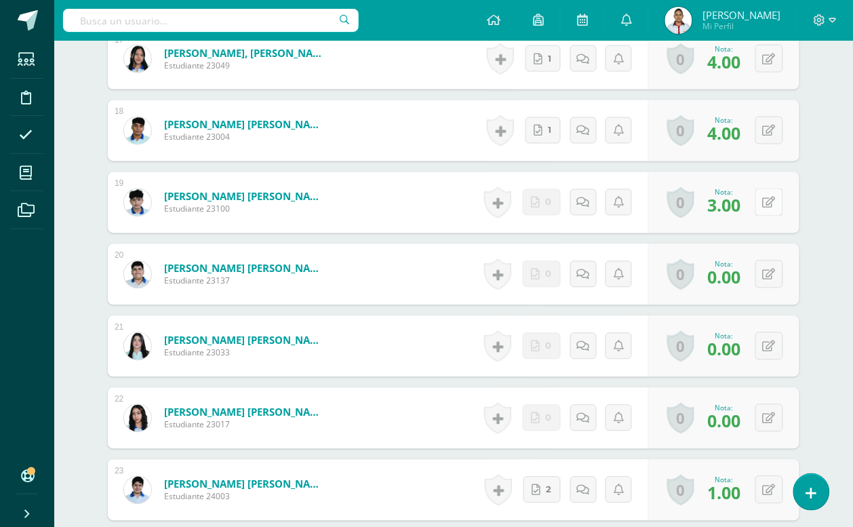
click at [774, 205] on icon at bounding box center [769, 203] width 13 height 12
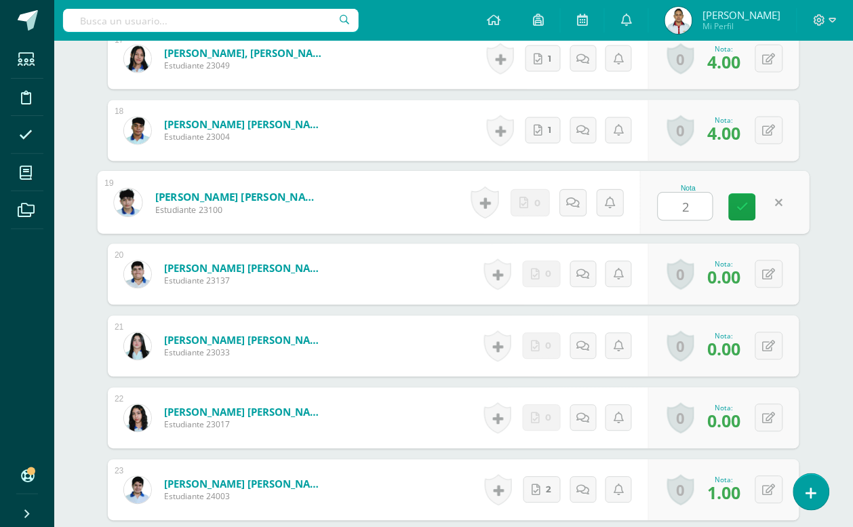
type input "2"
click at [814, 163] on div "¿Estás seguro que quieres eliminar esta actividad? Esto borrará la actividad y …" at bounding box center [454, 69] width 746 height 3082
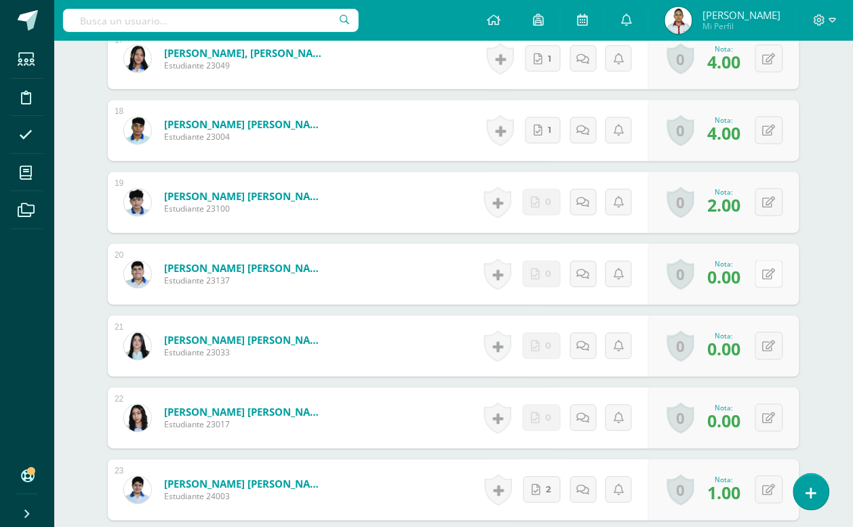
click at [774, 269] on icon at bounding box center [769, 275] width 13 height 12
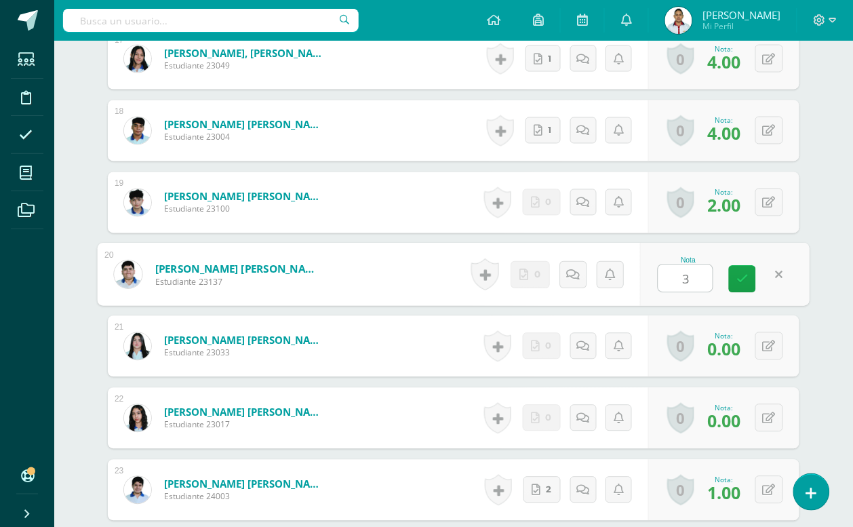
type input "3"
click at [816, 215] on div "¿Estás seguro que quieres eliminar esta actividad? Esto borrará la actividad y …" at bounding box center [454, 69] width 746 height 3082
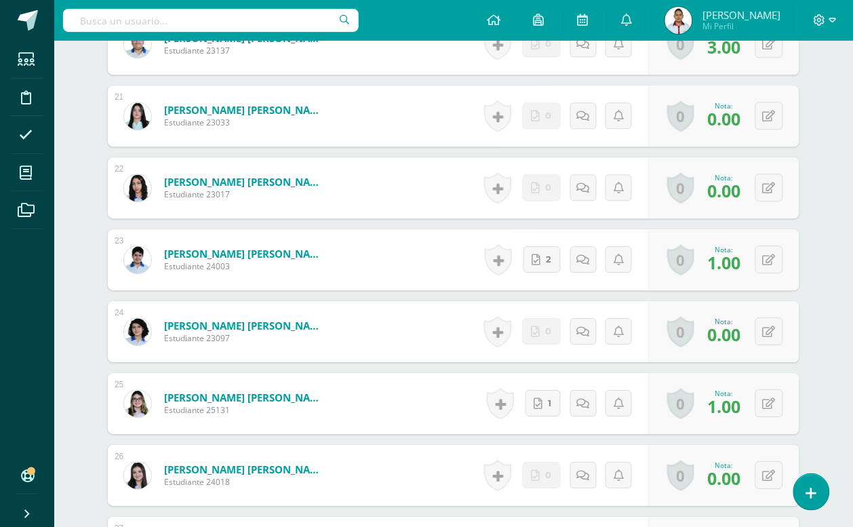
scroll to position [1860, 0]
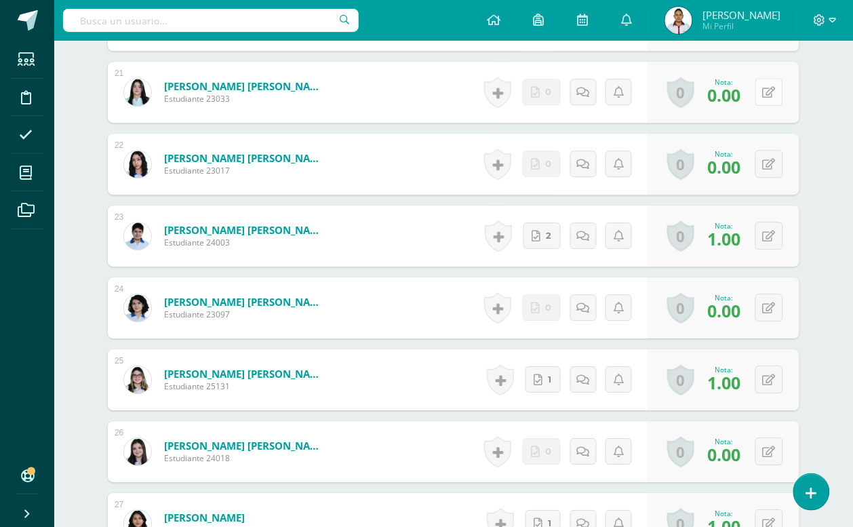
click at [777, 95] on button at bounding box center [770, 92] width 28 height 28
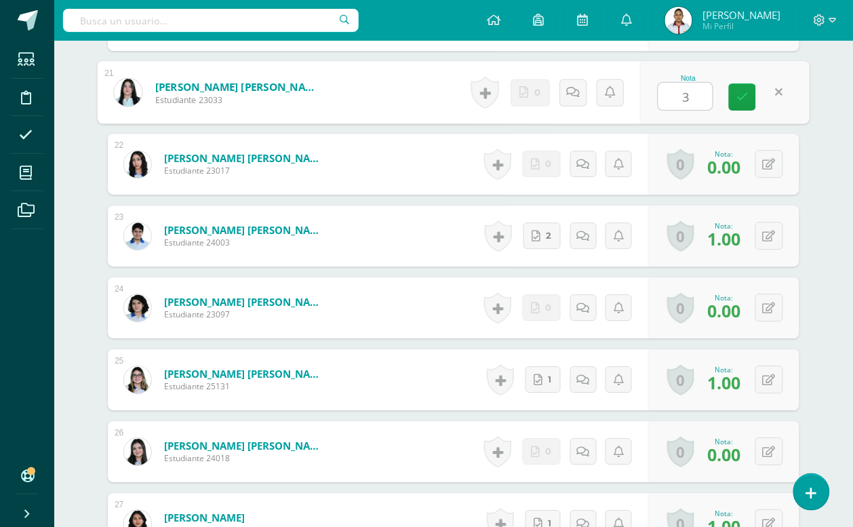
type input "3"
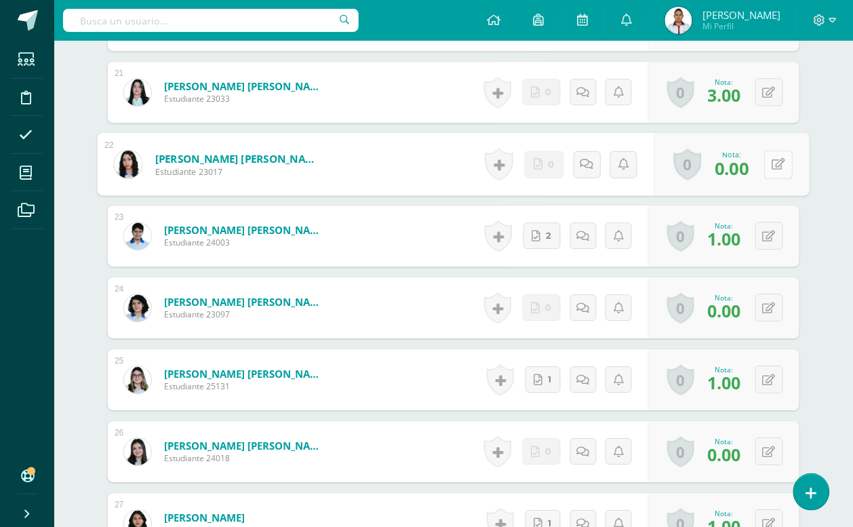
click at [772, 170] on button at bounding box center [778, 164] width 28 height 28
type input "2"
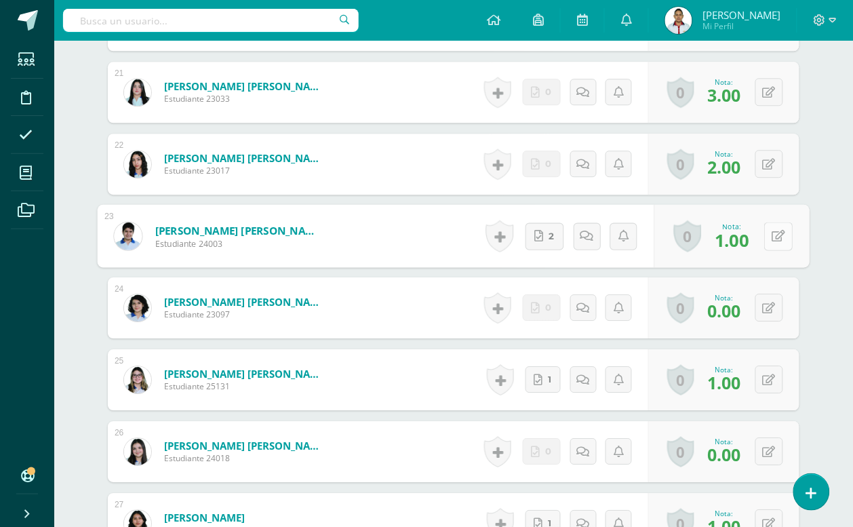
click at [767, 234] on button at bounding box center [778, 236] width 28 height 28
type input "4"
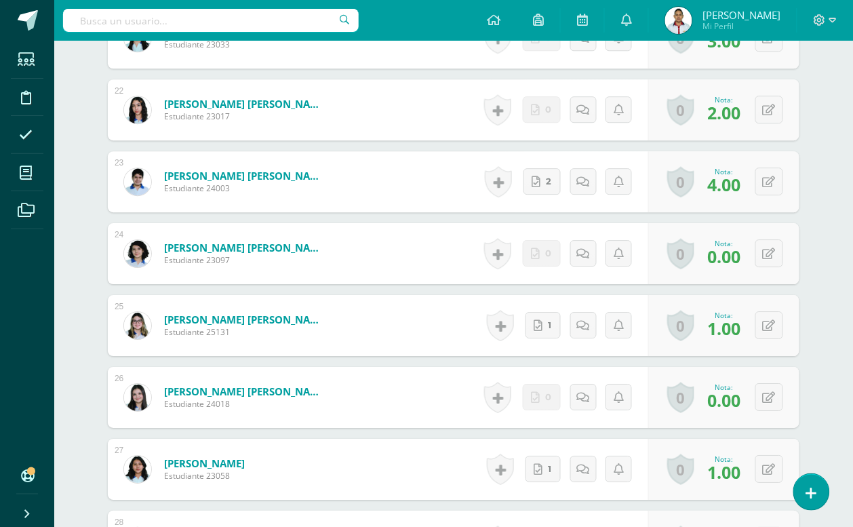
scroll to position [1945, 0]
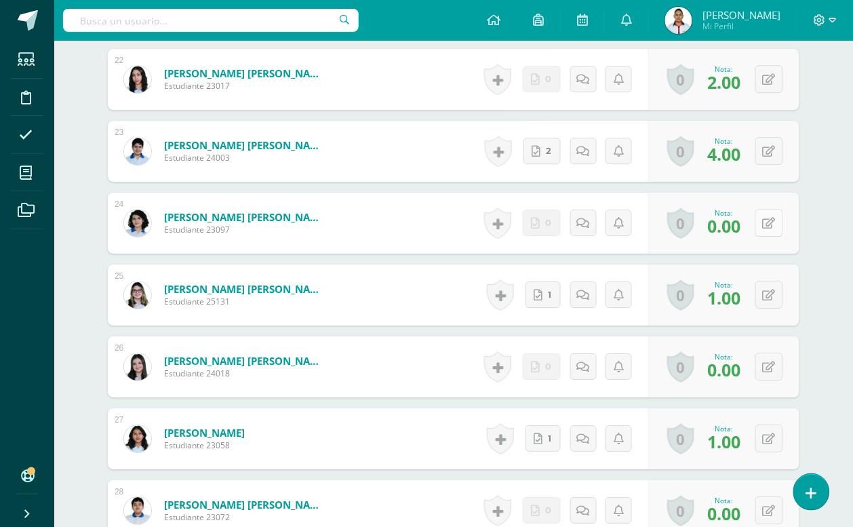
click at [768, 221] on button at bounding box center [770, 223] width 28 height 28
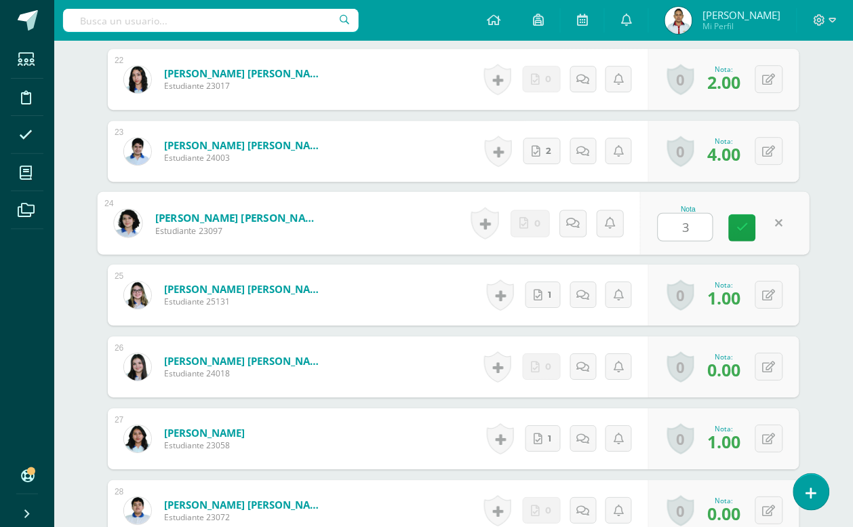
type input "3"
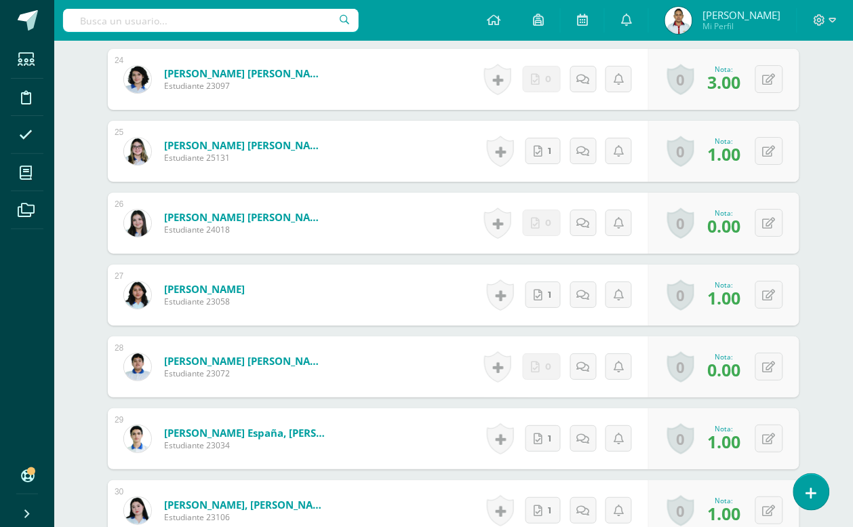
scroll to position [2115, 0]
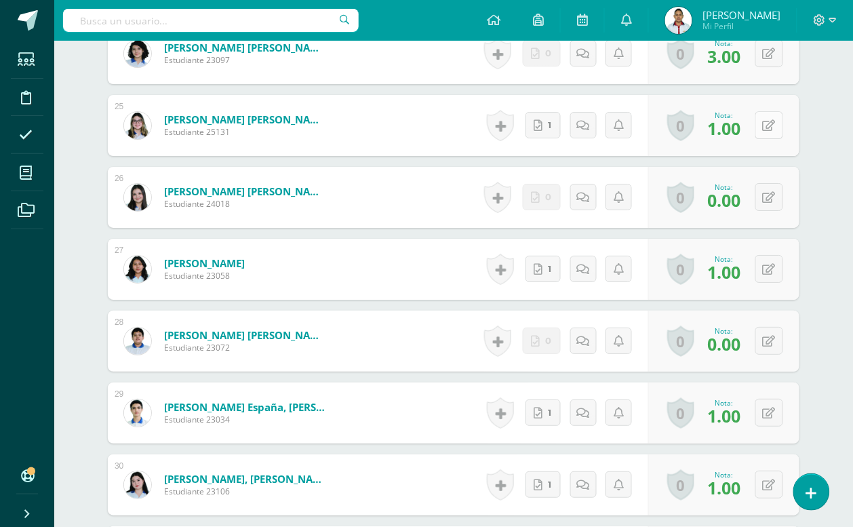
click at [766, 131] on button at bounding box center [770, 125] width 28 height 28
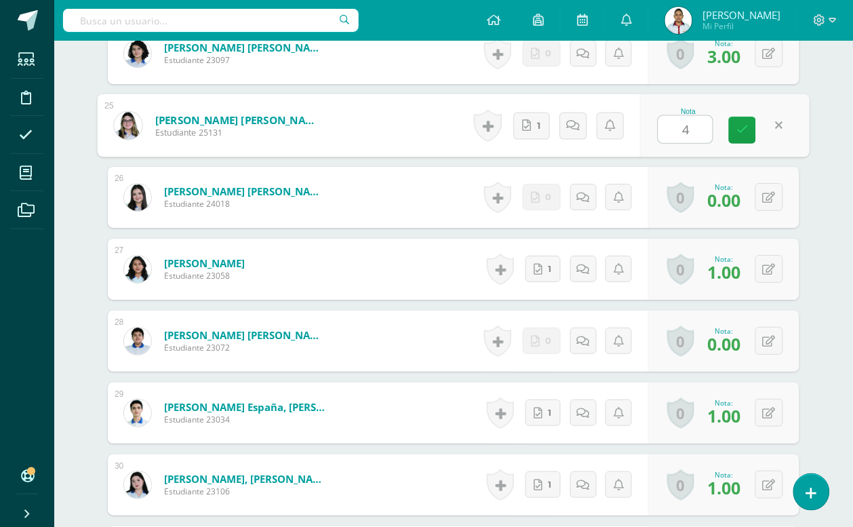
type input "4"
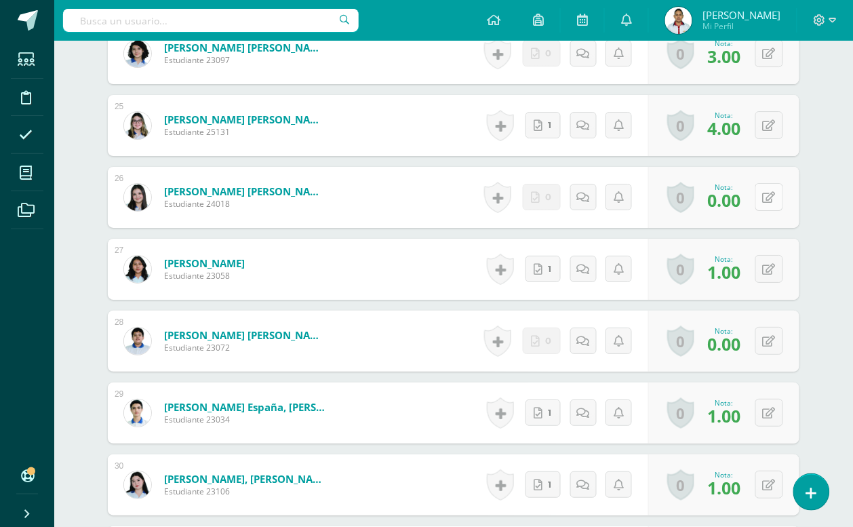
click at [774, 190] on button at bounding box center [770, 197] width 28 height 28
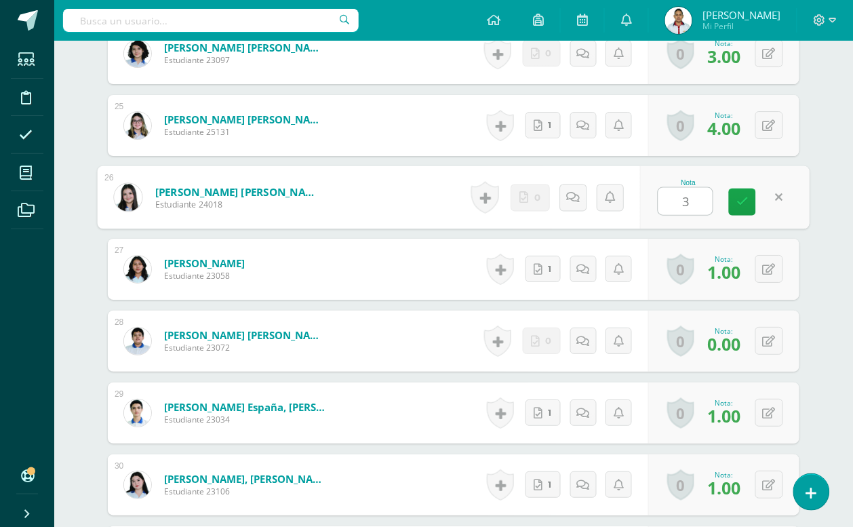
type input "3"
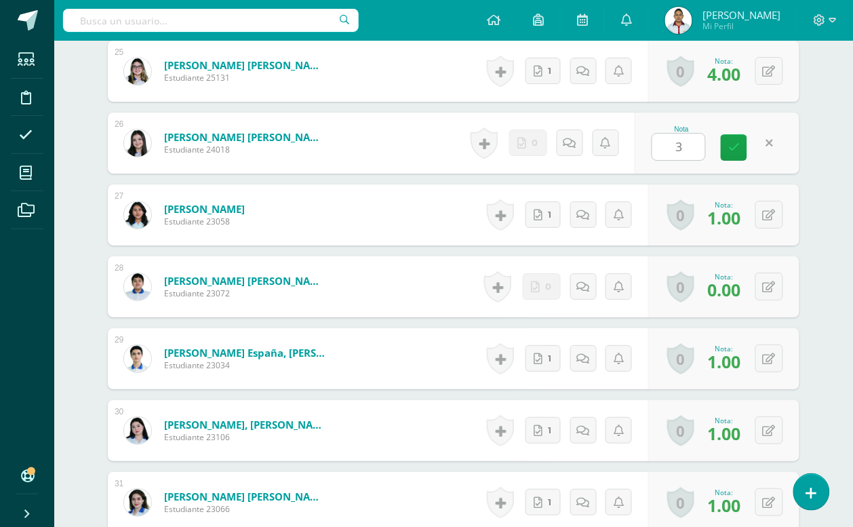
scroll to position [2284, 0]
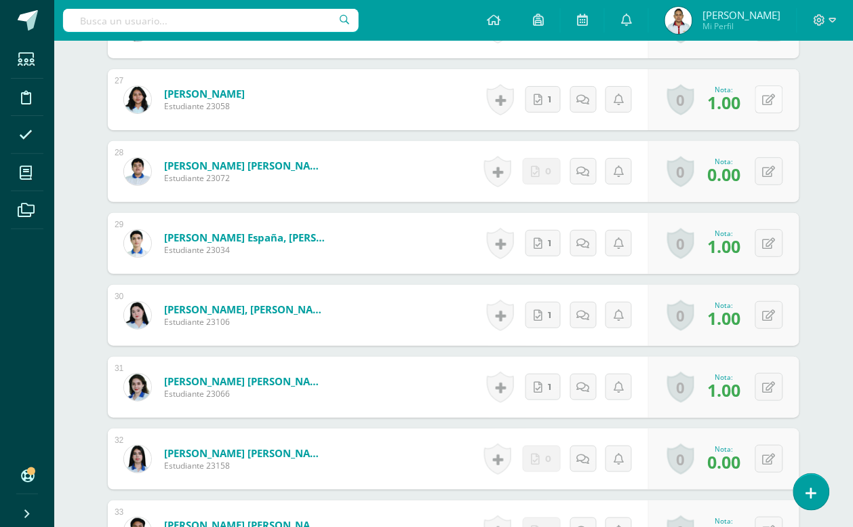
click at [767, 105] on button at bounding box center [770, 99] width 28 height 28
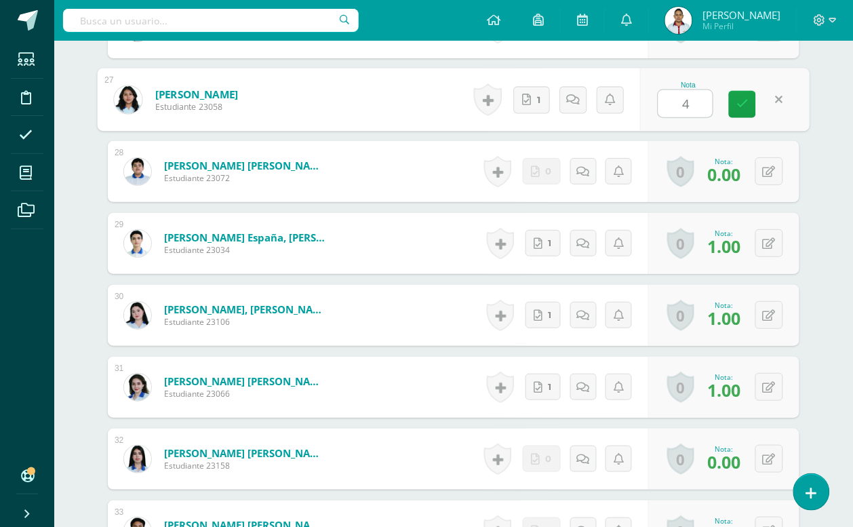
type input "4"
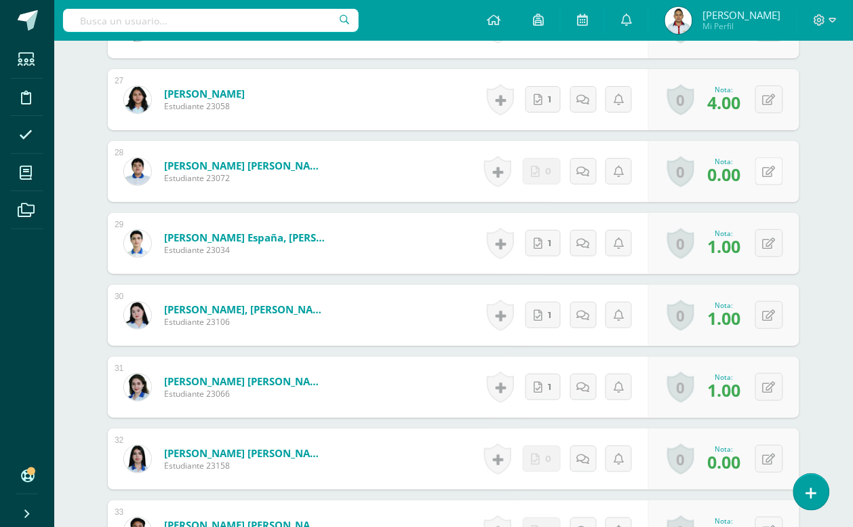
click at [771, 168] on icon at bounding box center [769, 172] width 13 height 12
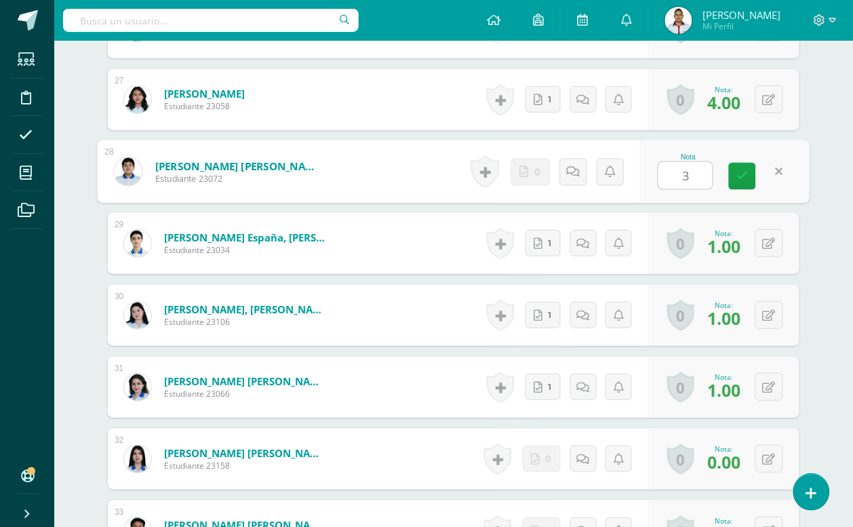
type input "3"
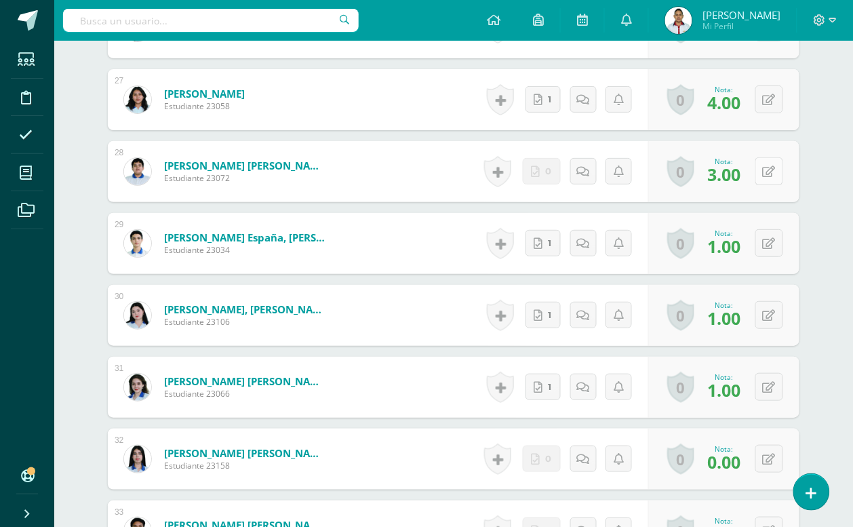
click at [783, 163] on button at bounding box center [770, 171] width 28 height 28
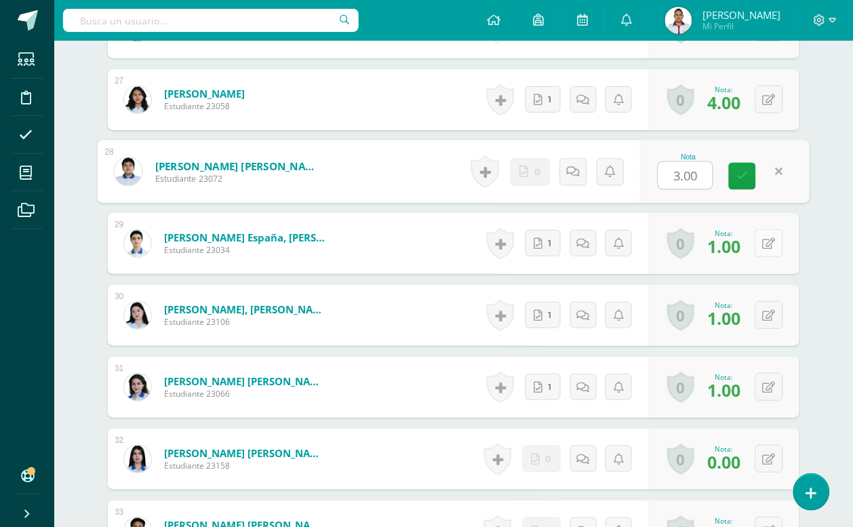
click at [775, 243] on button at bounding box center [770, 243] width 28 height 28
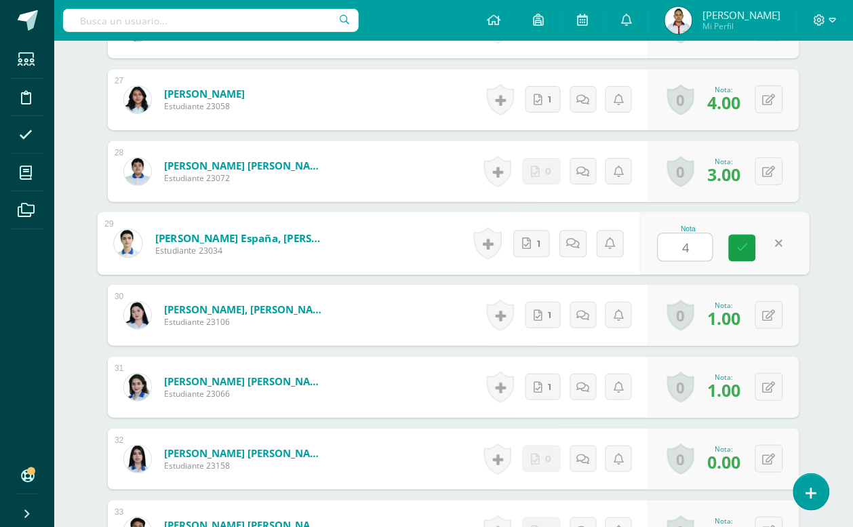
type input "4"
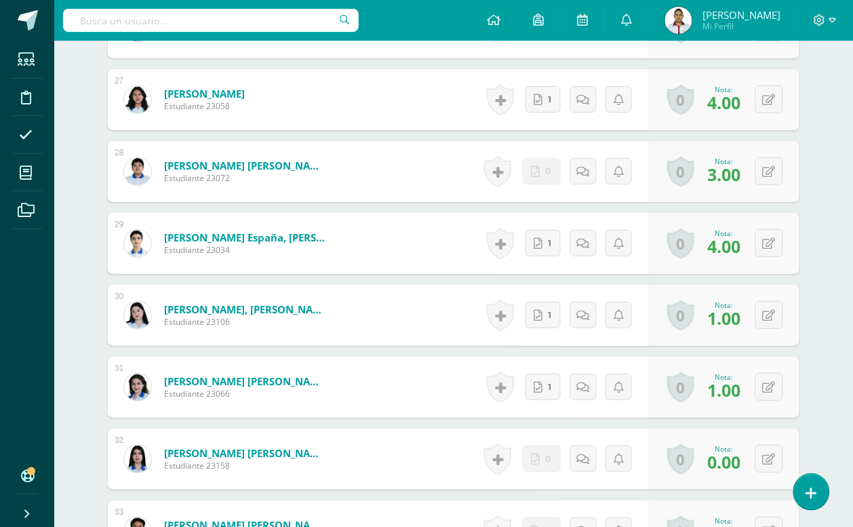
scroll to position [2369, 0]
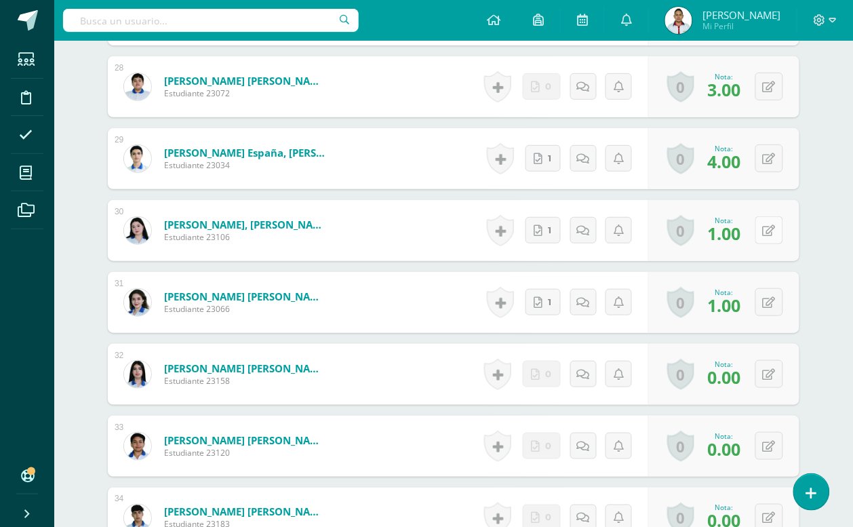
click at [777, 232] on button at bounding box center [770, 230] width 28 height 28
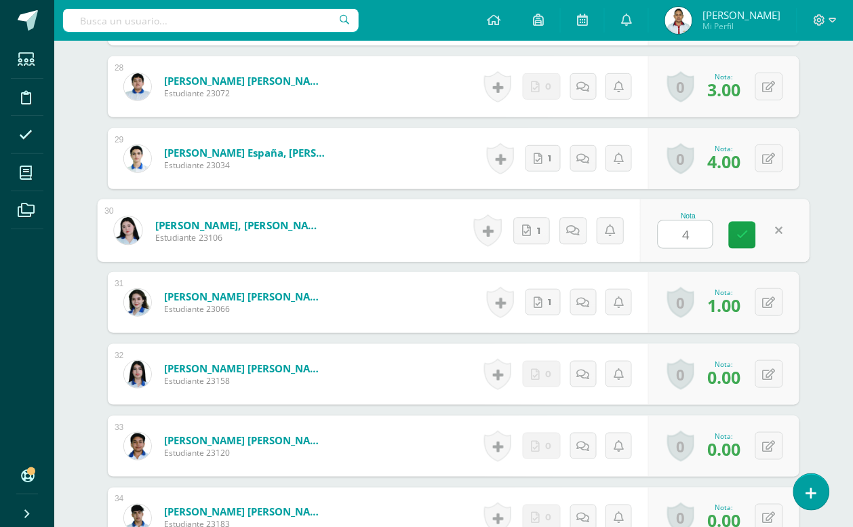
type input "4"
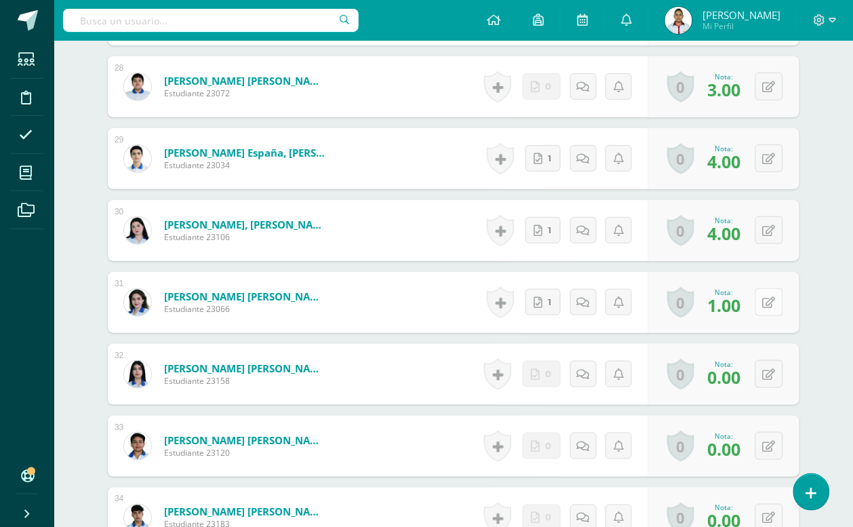
click at [764, 302] on button at bounding box center [770, 302] width 28 height 28
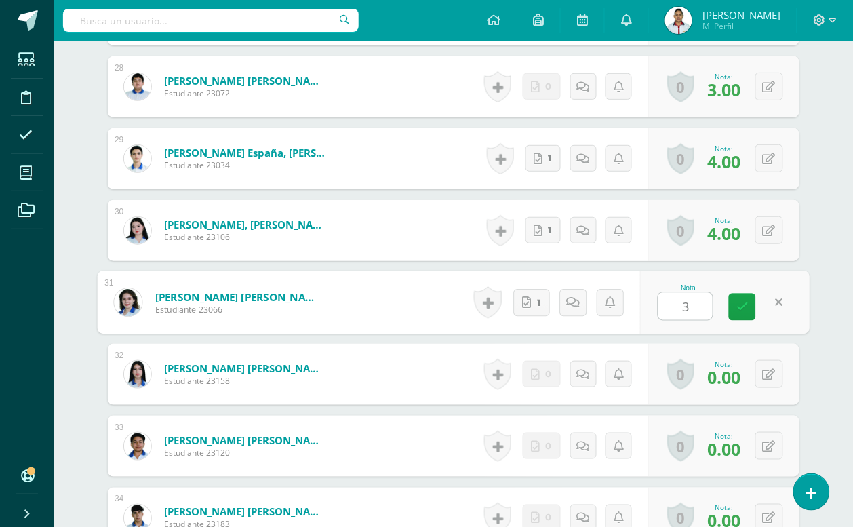
type input "3"
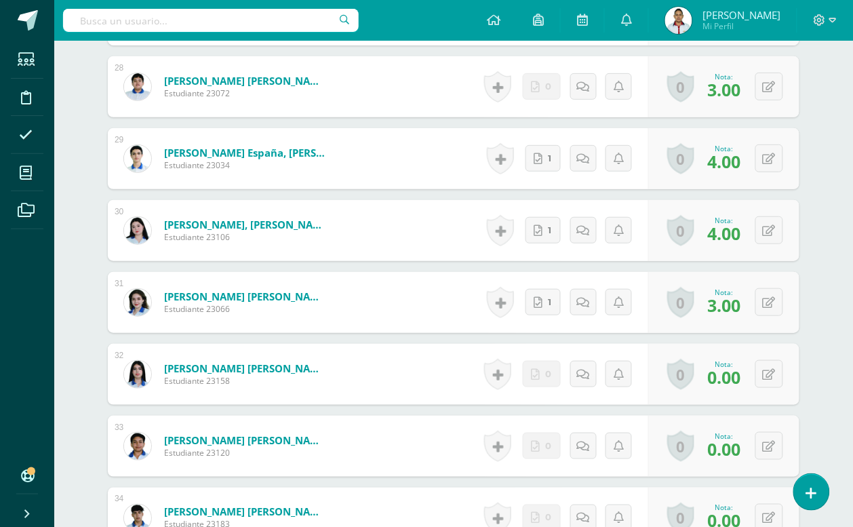
scroll to position [2454, 0]
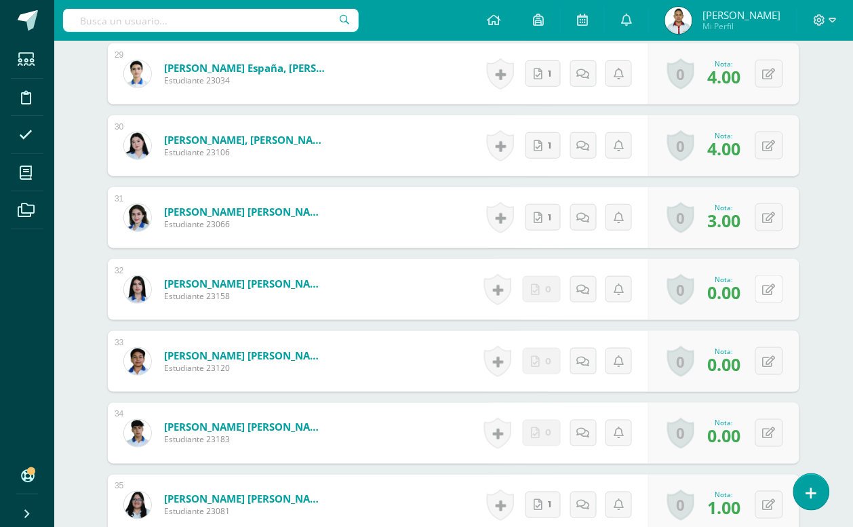
click at [765, 290] on button at bounding box center [770, 289] width 28 height 28
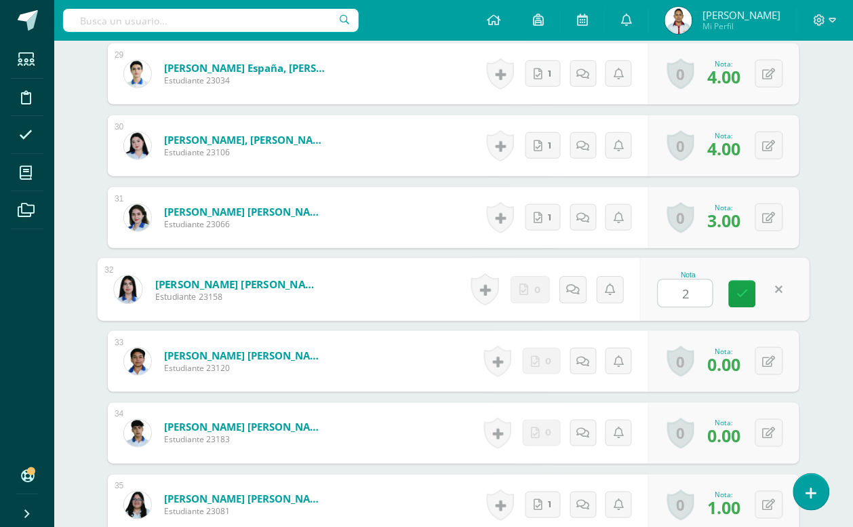
type input "2"
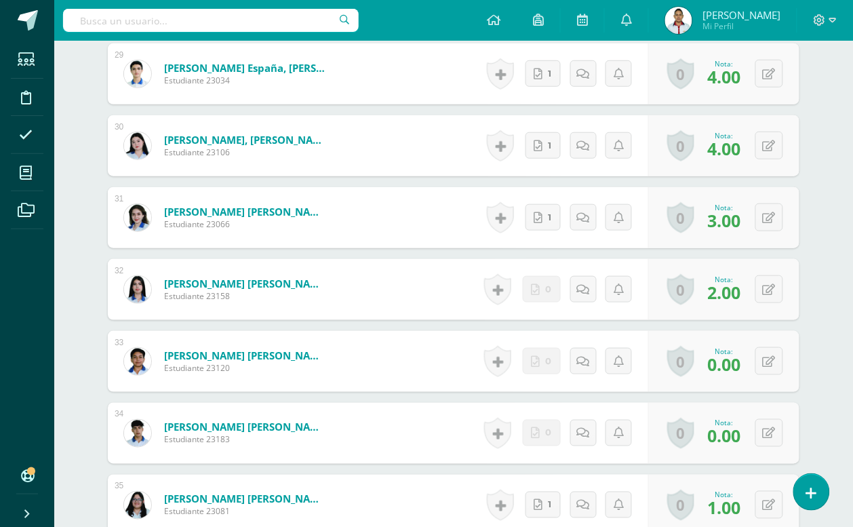
scroll to position [2538, 0]
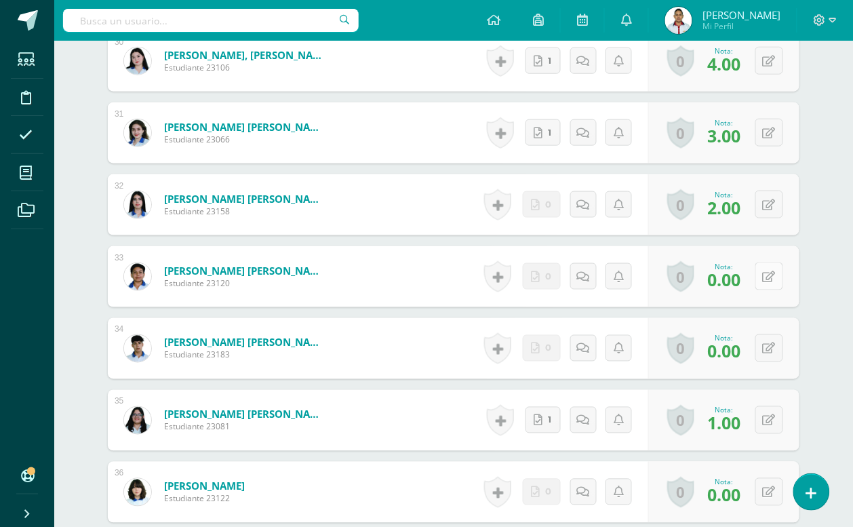
click at [775, 279] on button at bounding box center [770, 276] width 28 height 28
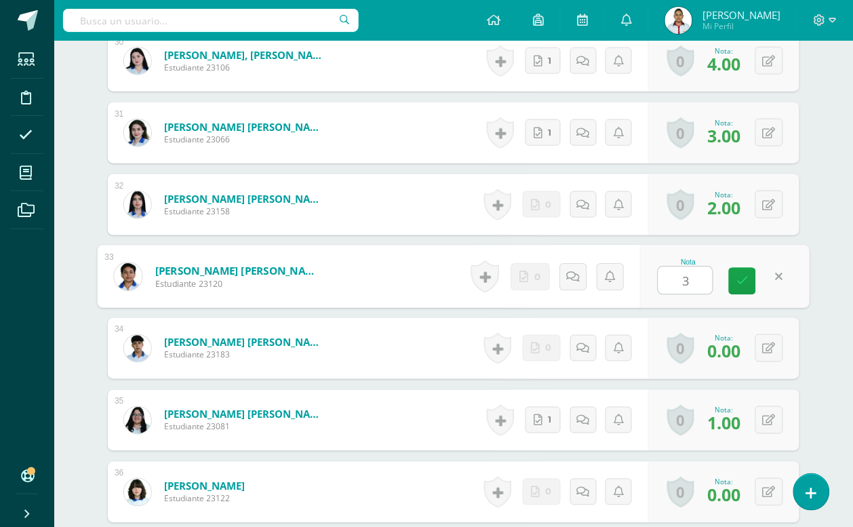
type input "3"
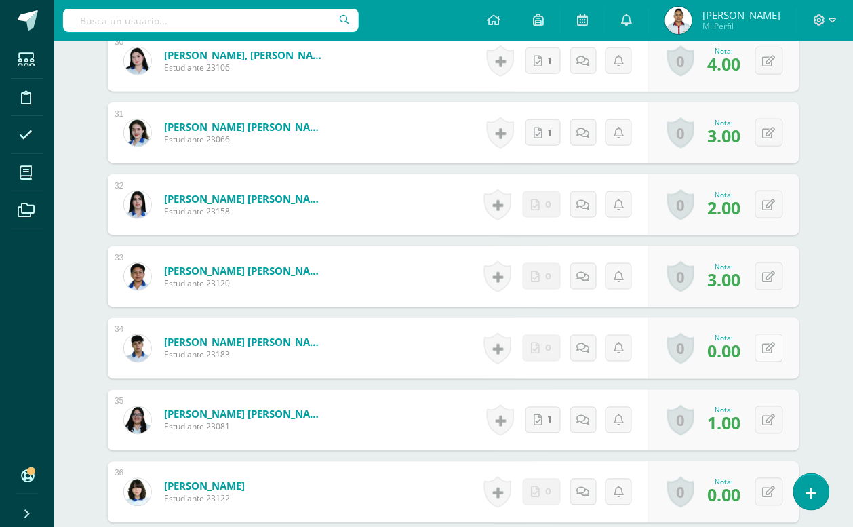
click at [775, 347] on icon at bounding box center [769, 349] width 13 height 12
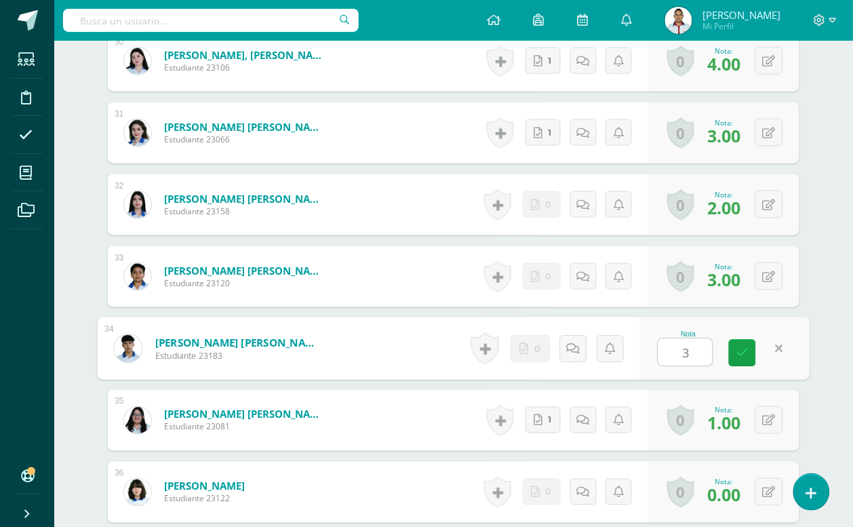
type input "3"
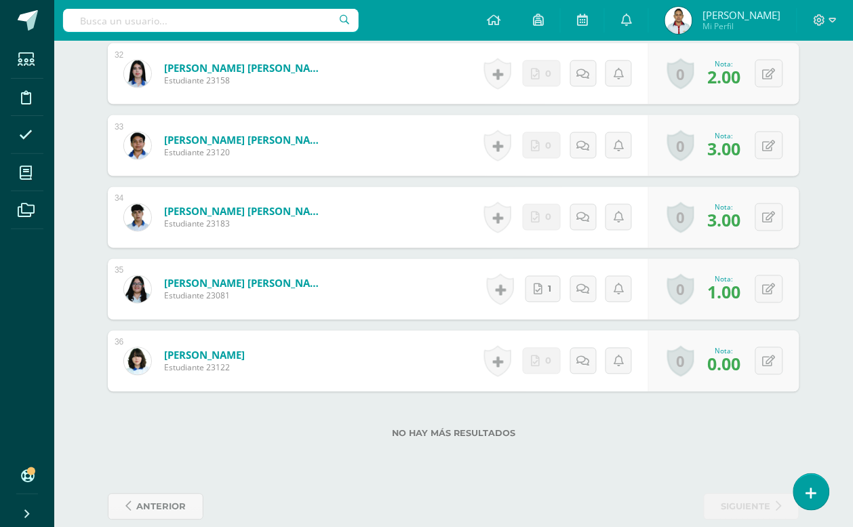
scroll to position [2690, 0]
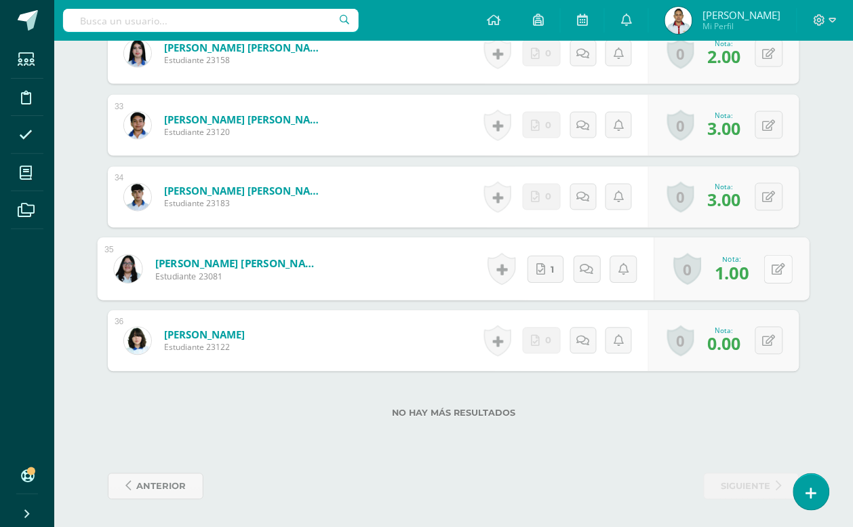
click at [764, 275] on button at bounding box center [778, 269] width 28 height 28
type input "4"
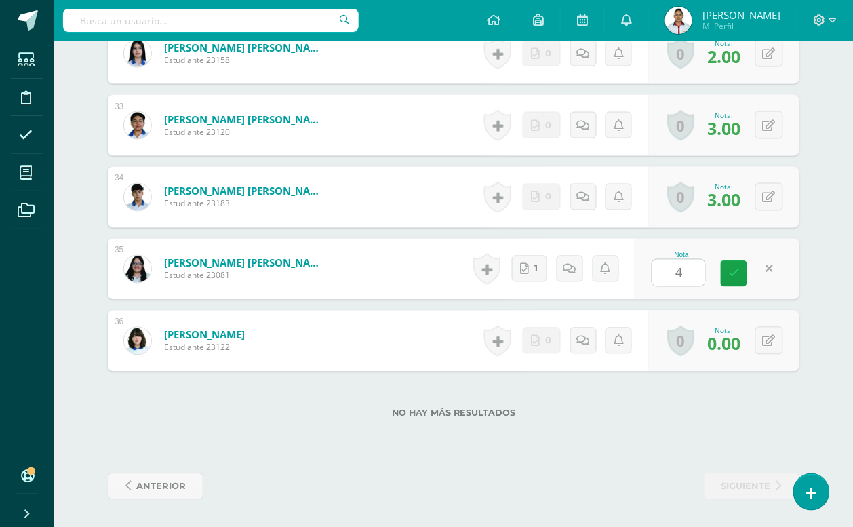
click at [766, 330] on button at bounding box center [770, 341] width 28 height 28
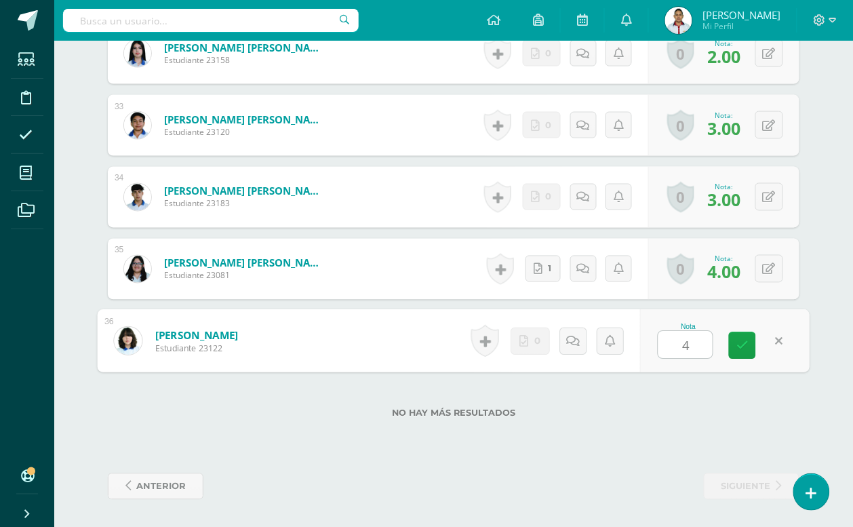
type input "4"
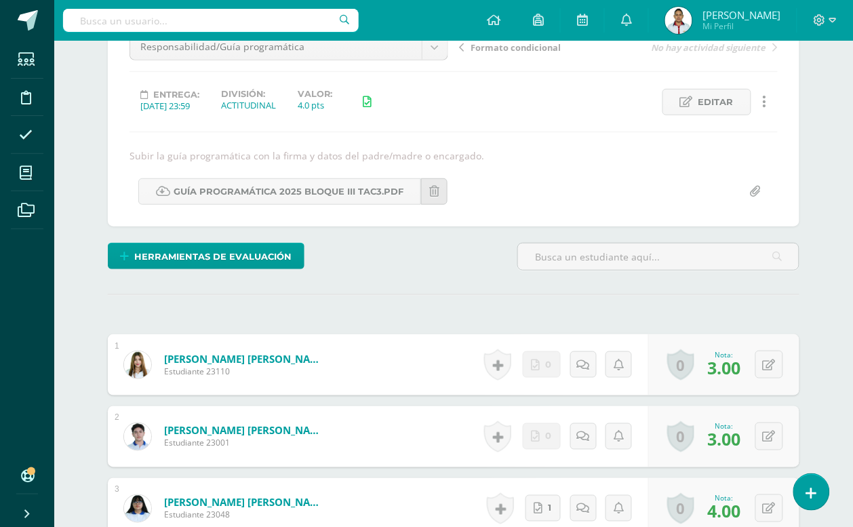
scroll to position [0, 0]
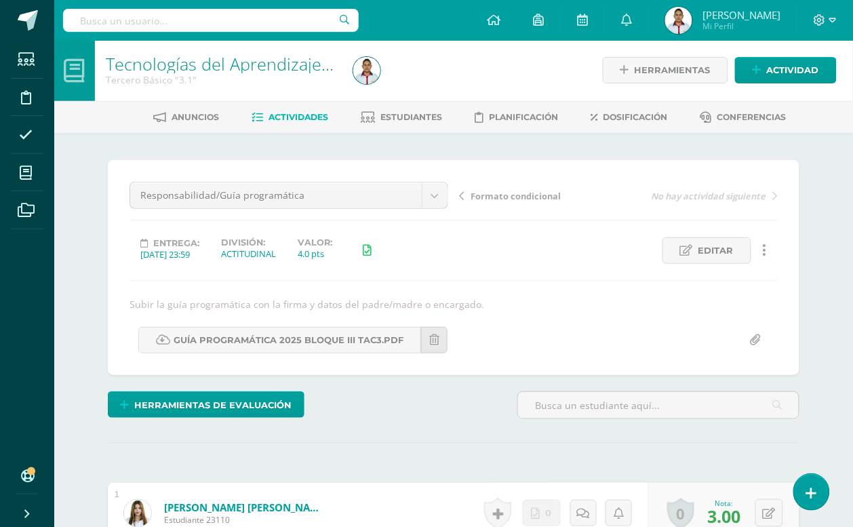
scroll to position [2, 0]
click at [281, 111] on span "Actividades" at bounding box center [299, 116] width 60 height 10
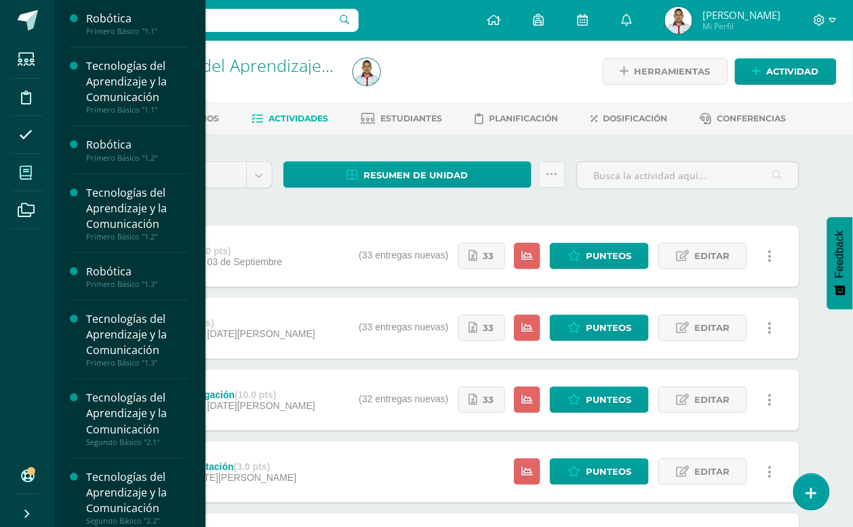
click at [26, 174] on icon at bounding box center [26, 173] width 12 height 14
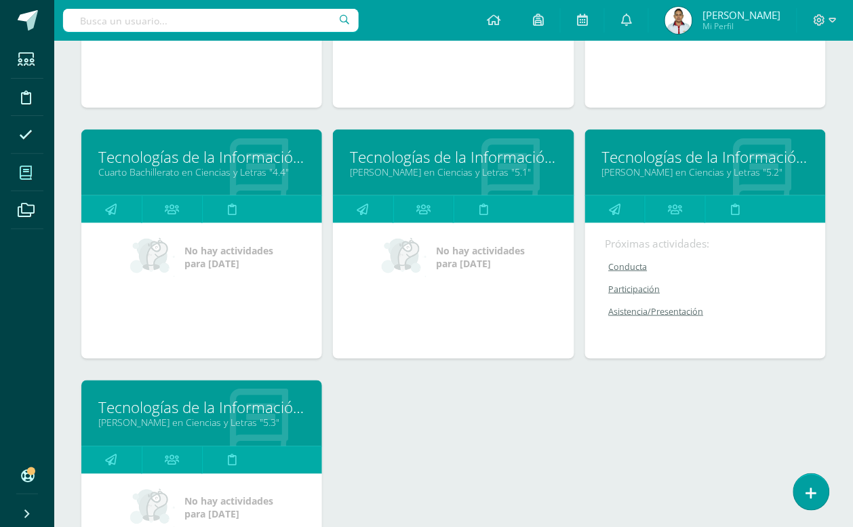
scroll to position [1568, 0]
